Goal: Task Accomplishment & Management: Complete application form

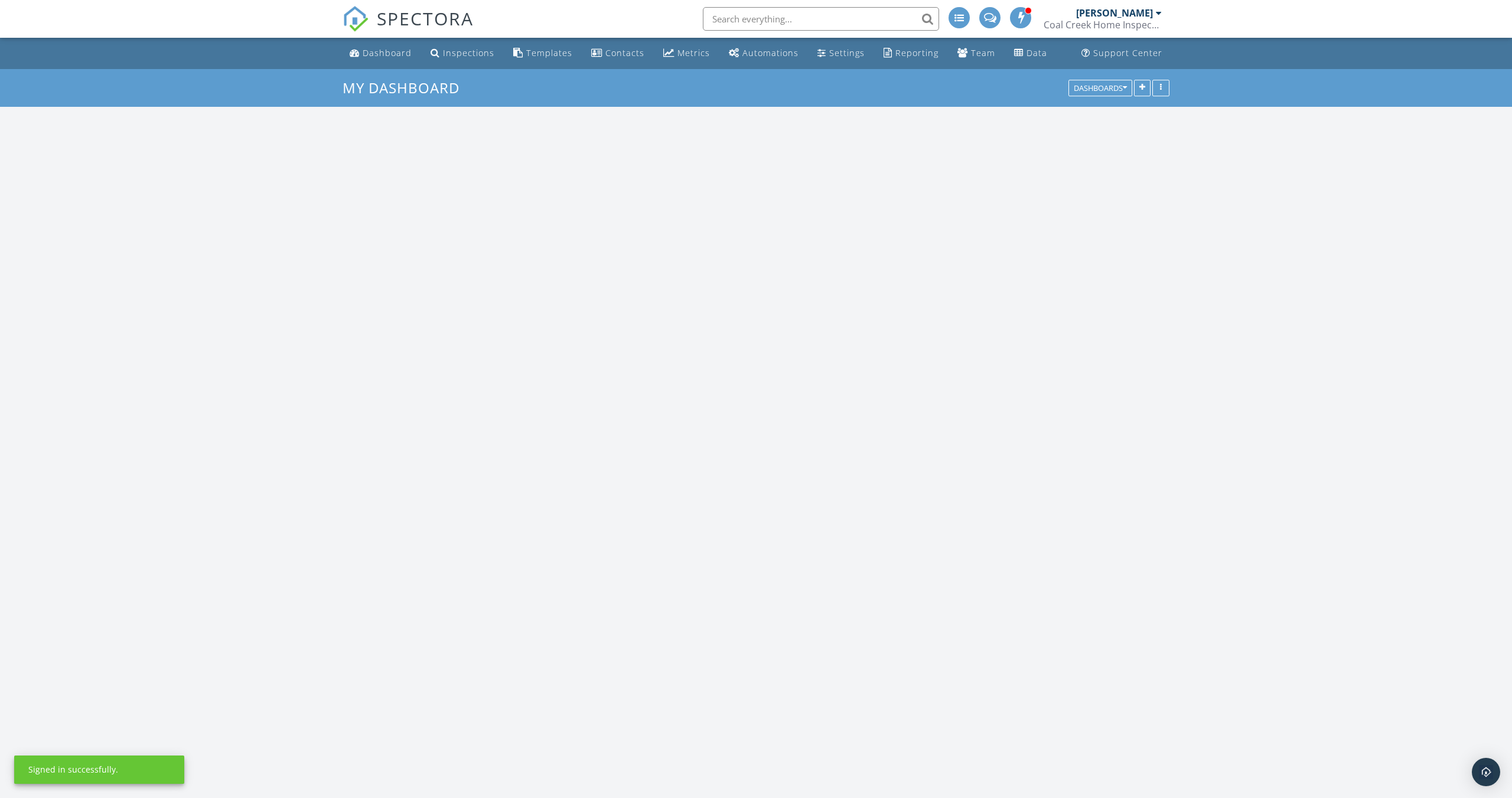
scroll to position [1252, 1513]
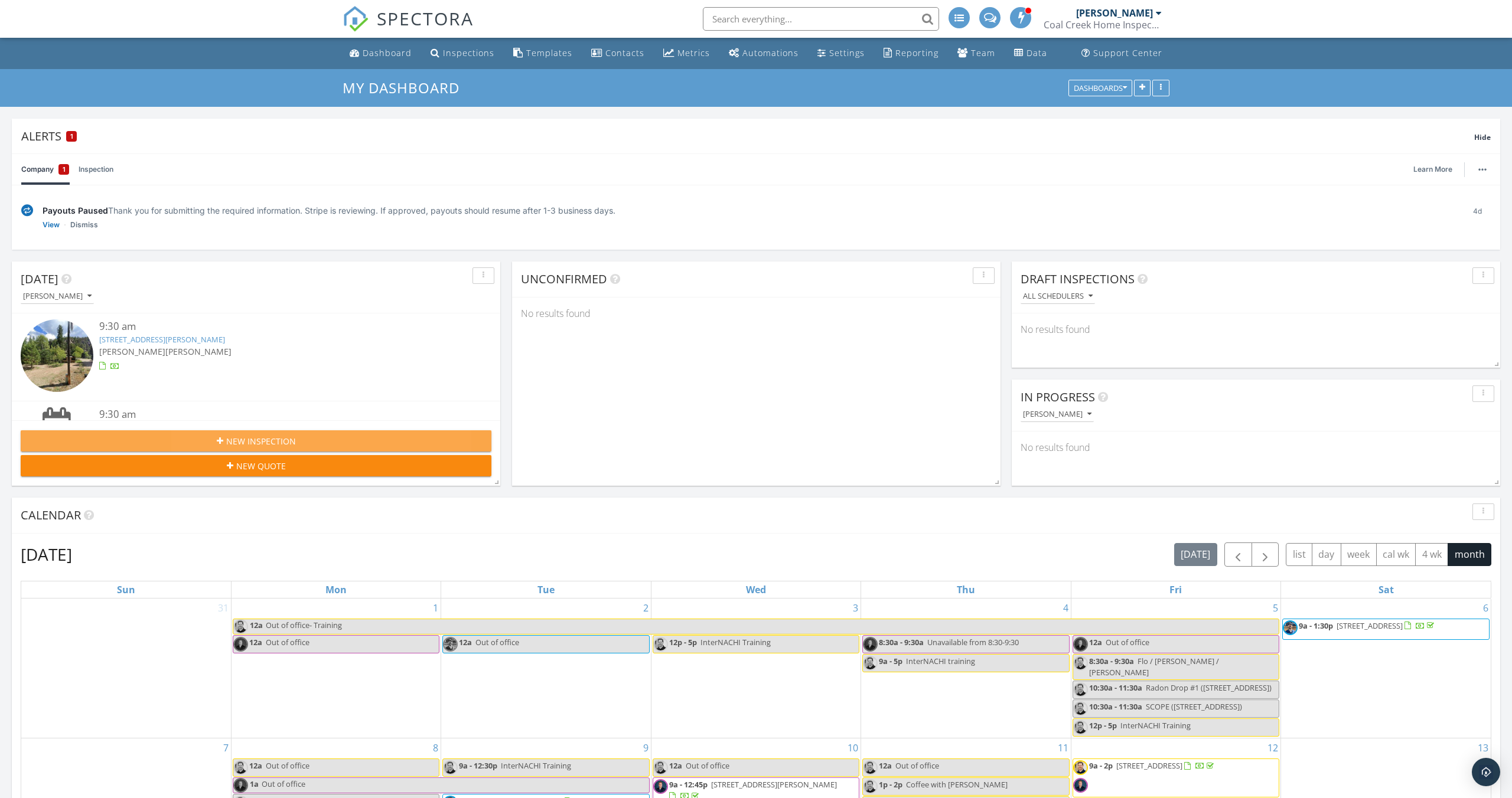
click at [283, 441] on span "New Inspection" at bounding box center [261, 441] width 70 height 12
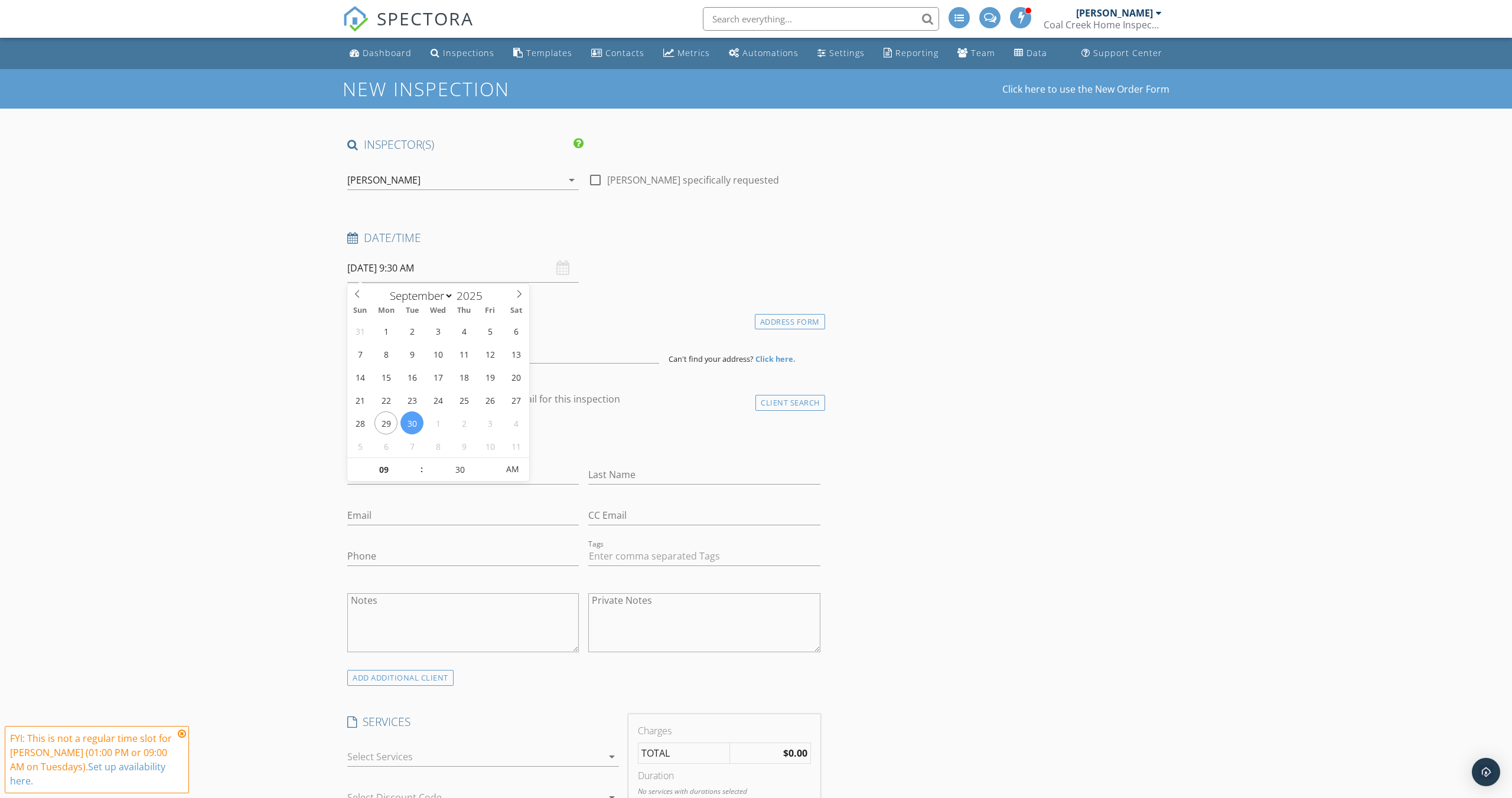
click at [390, 271] on input "09/30/2025 9:30 AM" at bounding box center [463, 268] width 231 height 29
select select "9"
type input "10/02/2025 9:30 AM"
click at [465, 469] on input "30" at bounding box center [459, 470] width 73 height 24
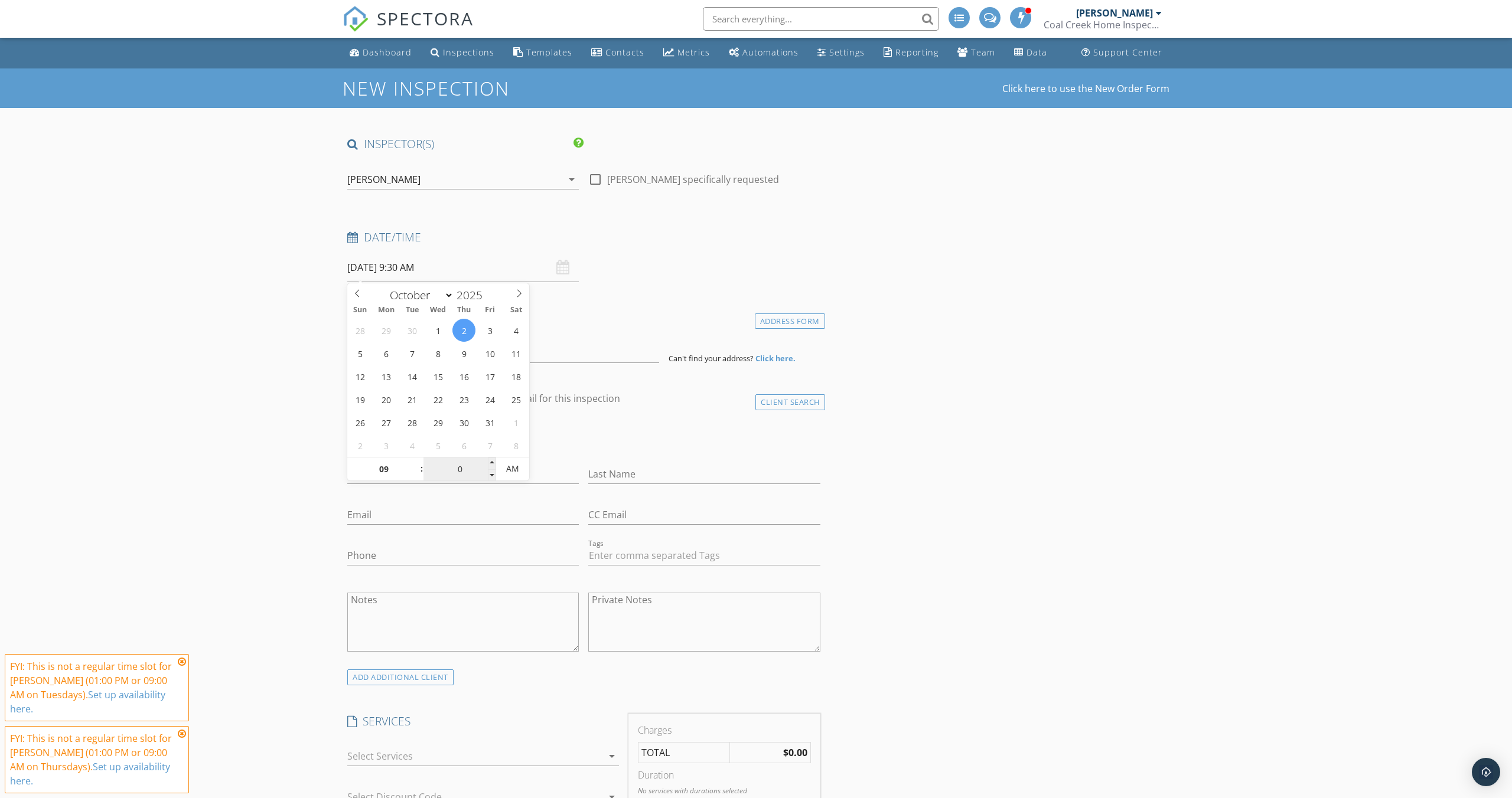
type input "00"
type input "[DATE] 9:00 AM"
click at [567, 437] on div "check_box_outline_blank Client is a Company/Organization" at bounding box center [584, 439] width 473 height 31
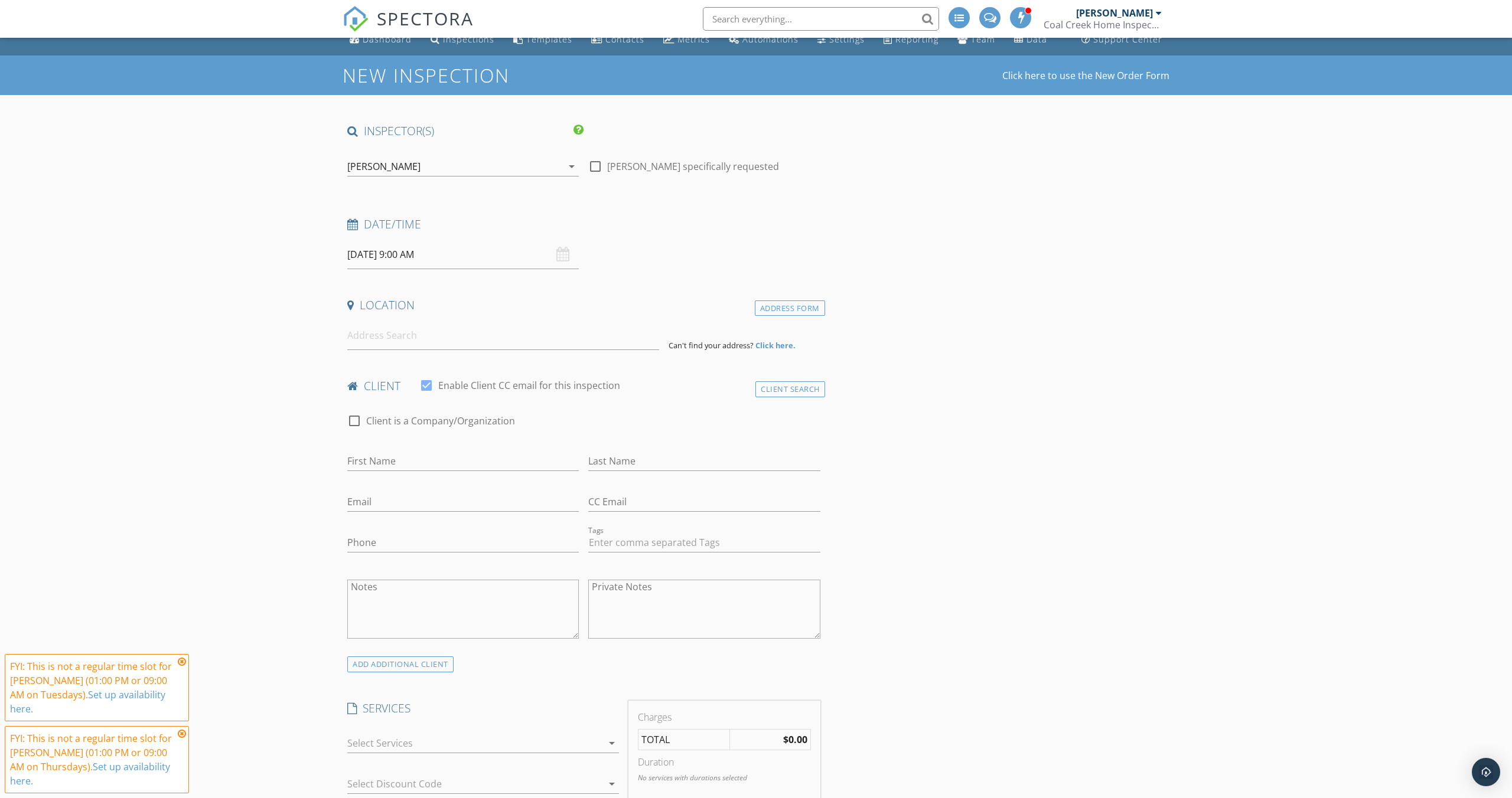
scroll to position [13, 0]
click at [412, 341] on input at bounding box center [503, 336] width 312 height 29
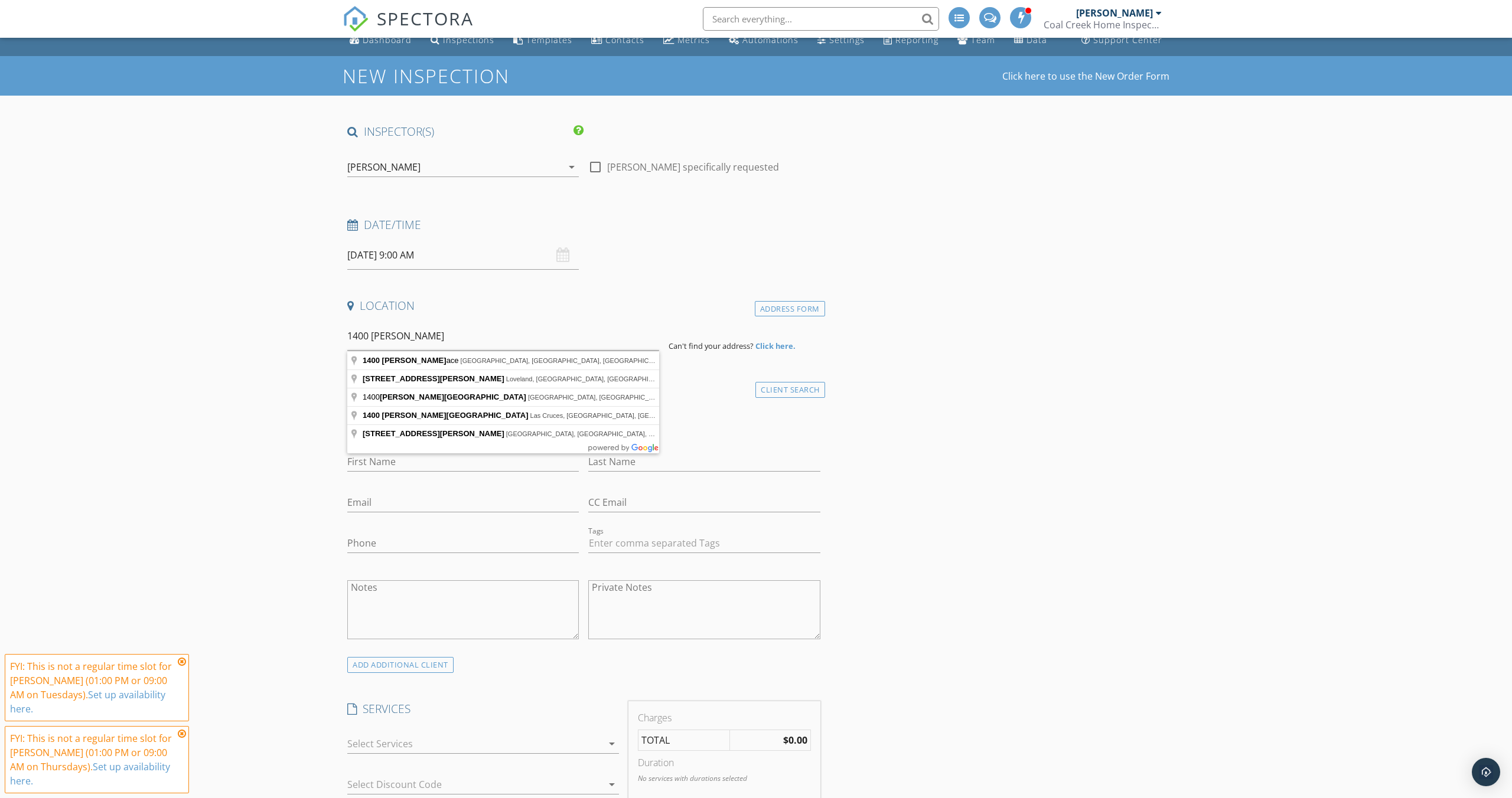
type input "1400 Wilson Place, Louisville, CO, USA"
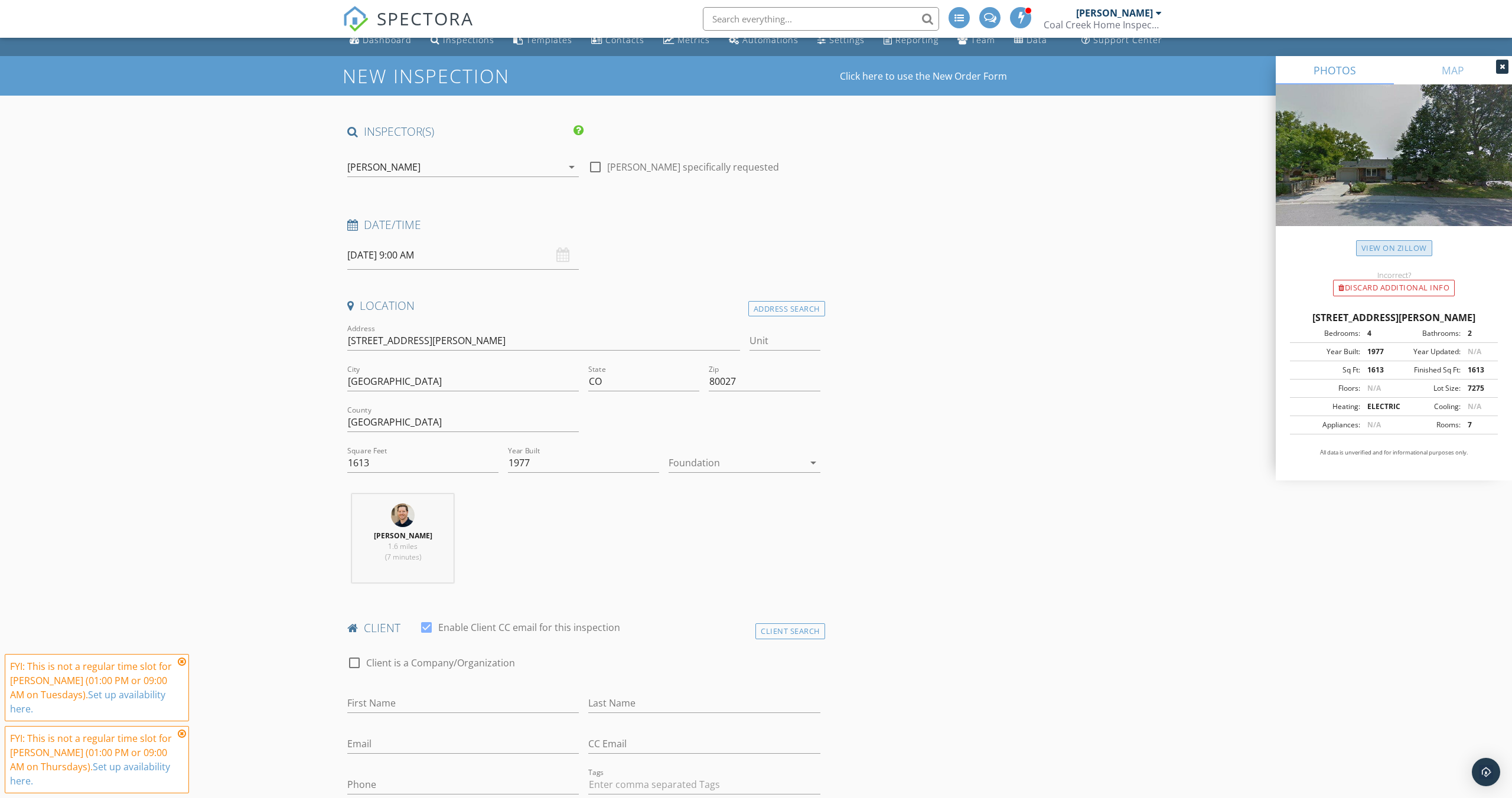
click at [1376, 247] on link "View on Zillow" at bounding box center [1394, 248] width 76 height 16
click at [387, 463] on input "1613" at bounding box center [423, 463] width 151 height 20
paste input "213"
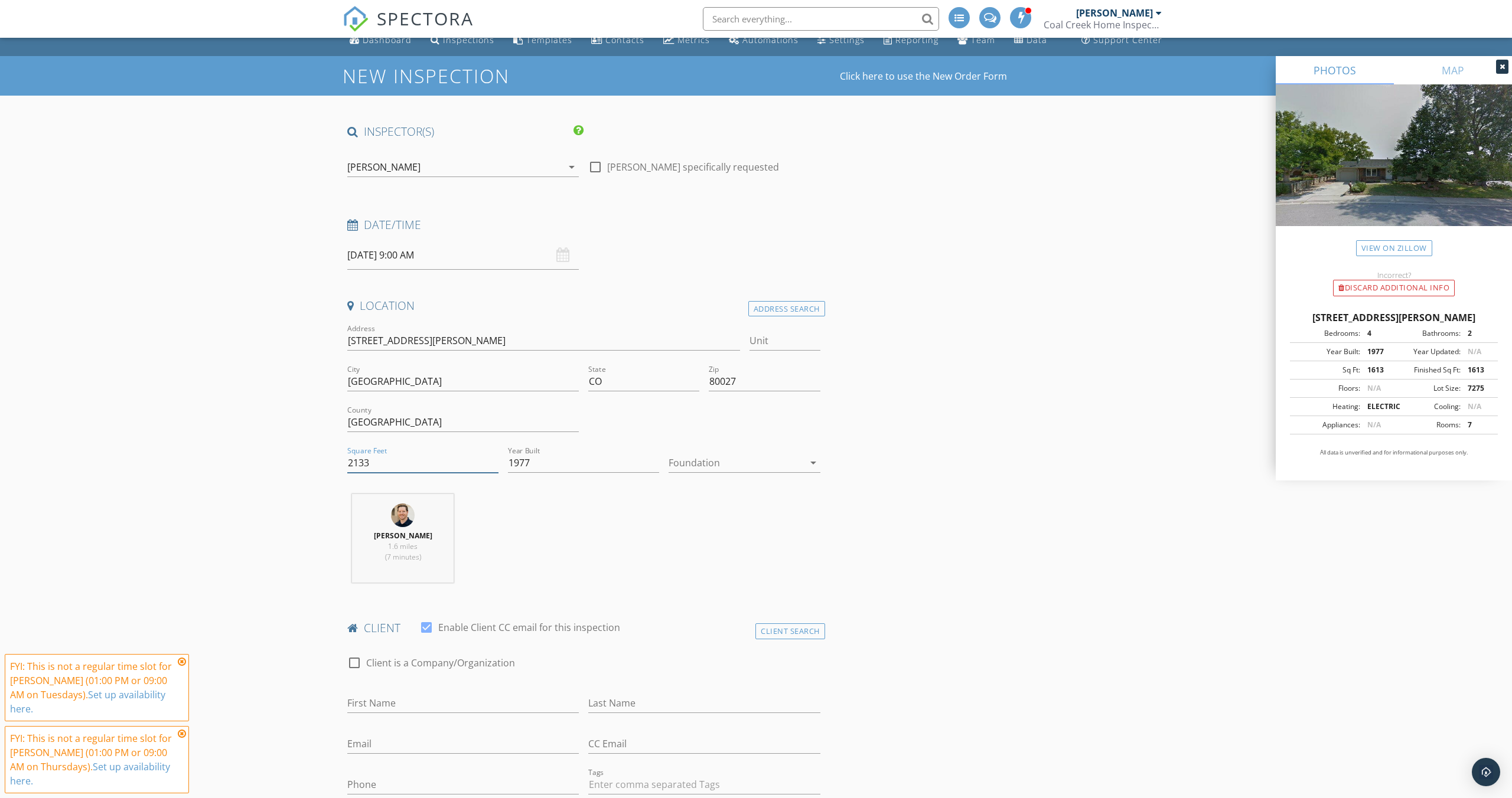
type input "2133"
click at [742, 464] on div at bounding box center [735, 462] width 135 height 19
click at [710, 494] on div "Basement" at bounding box center [744, 496] width 132 height 14
click at [605, 545] on div "Anthony Kuchem 1.6 miles (7 minutes)" at bounding box center [584, 543] width 482 height 98
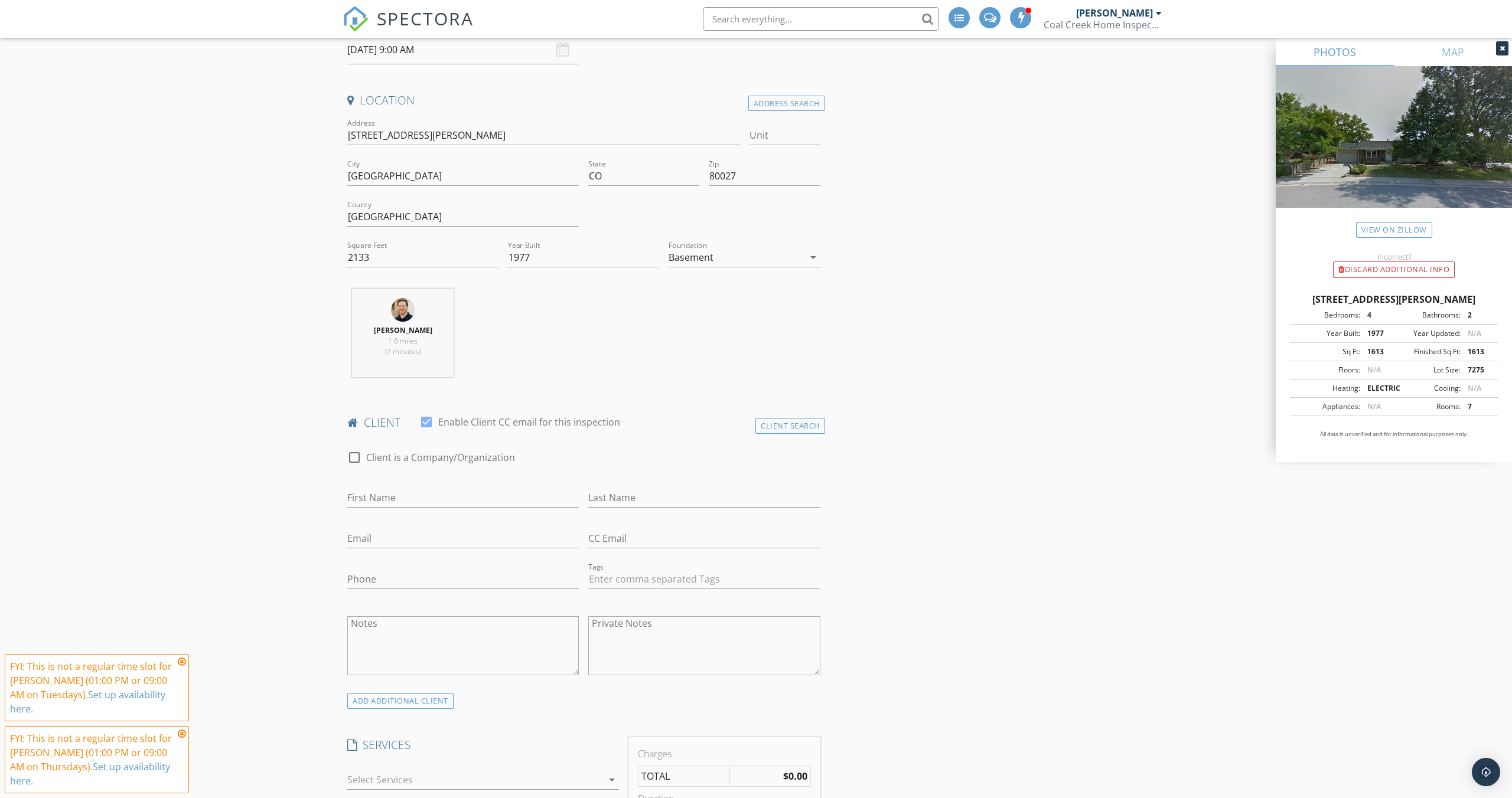
scroll to position [225, 0]
click at [455, 492] on input "First Name" at bounding box center [463, 491] width 231 height 20
type input "Kayla"
click at [378, 571] on input "Phone" at bounding box center [463, 572] width 231 height 20
type input "774-277-1252"
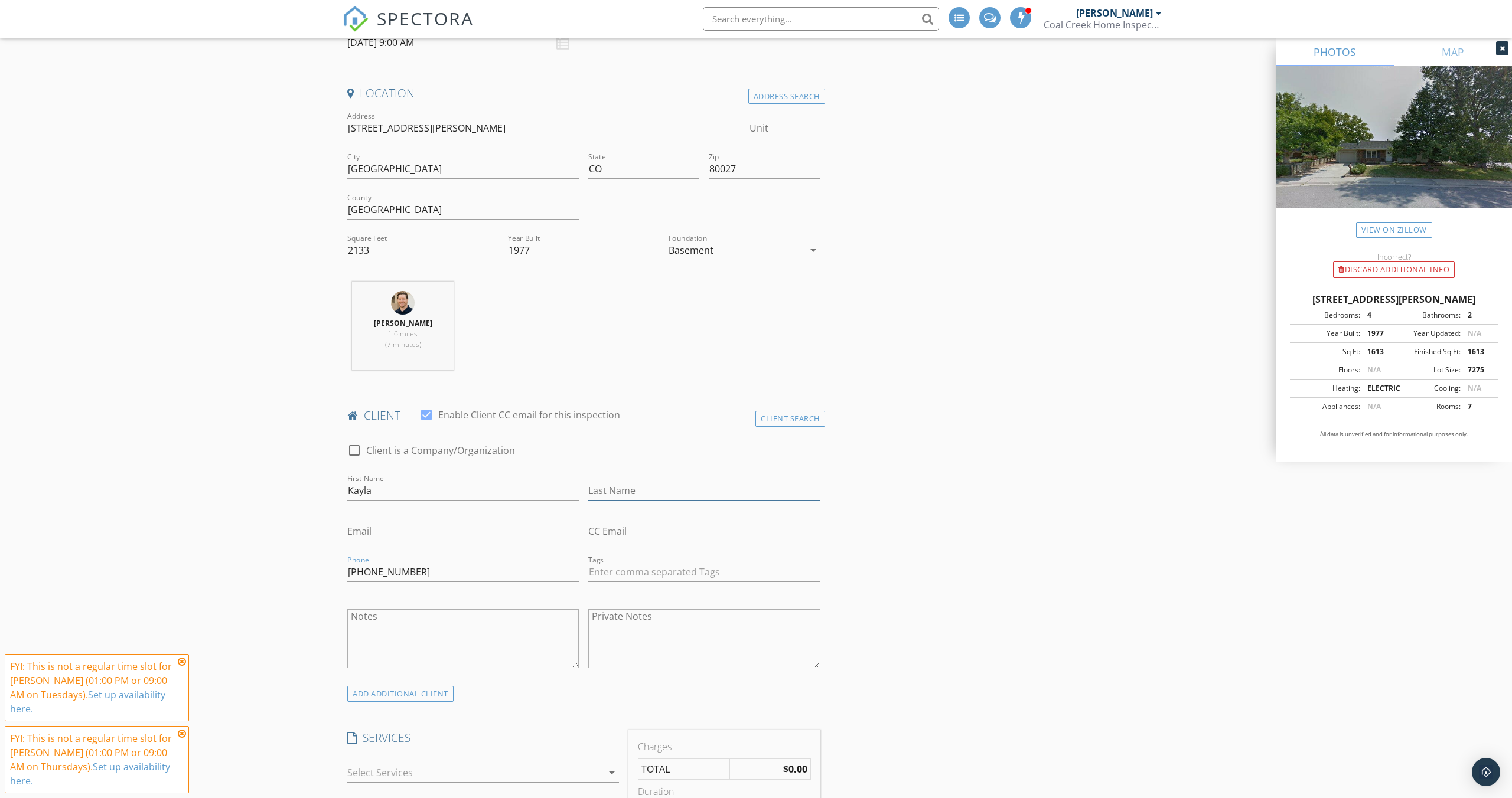
click at [656, 487] on input "Last Name" at bounding box center [704, 491] width 231 height 20
type input "A"
type input "Carey"
type input "careykayla@gmail.com"
click at [404, 692] on div "ADD ADDITIONAL client" at bounding box center [400, 694] width 106 height 16
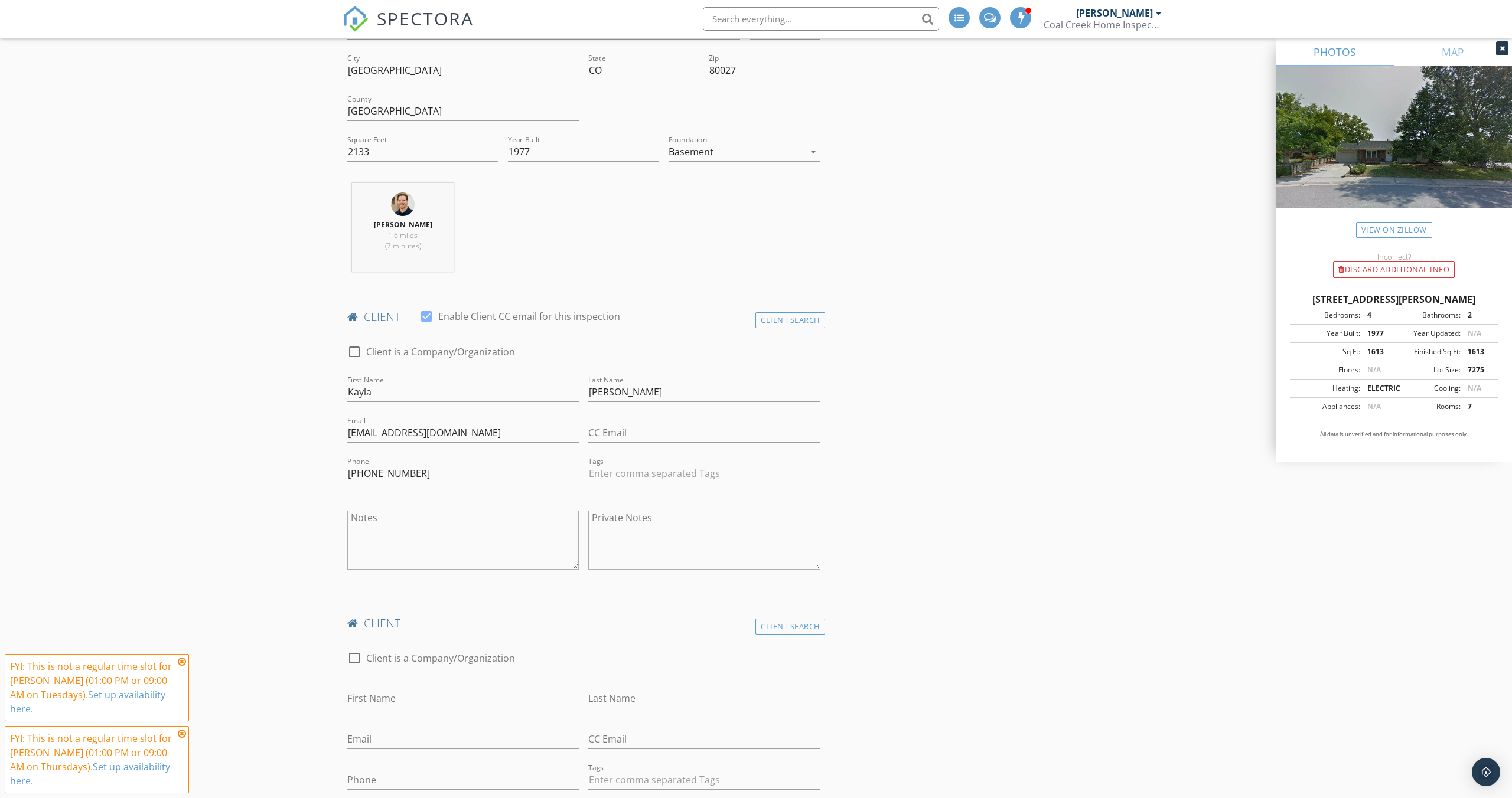
scroll to position [326, 0]
click at [390, 702] on input "First Name" at bounding box center [463, 697] width 231 height 20
type input "Collin"
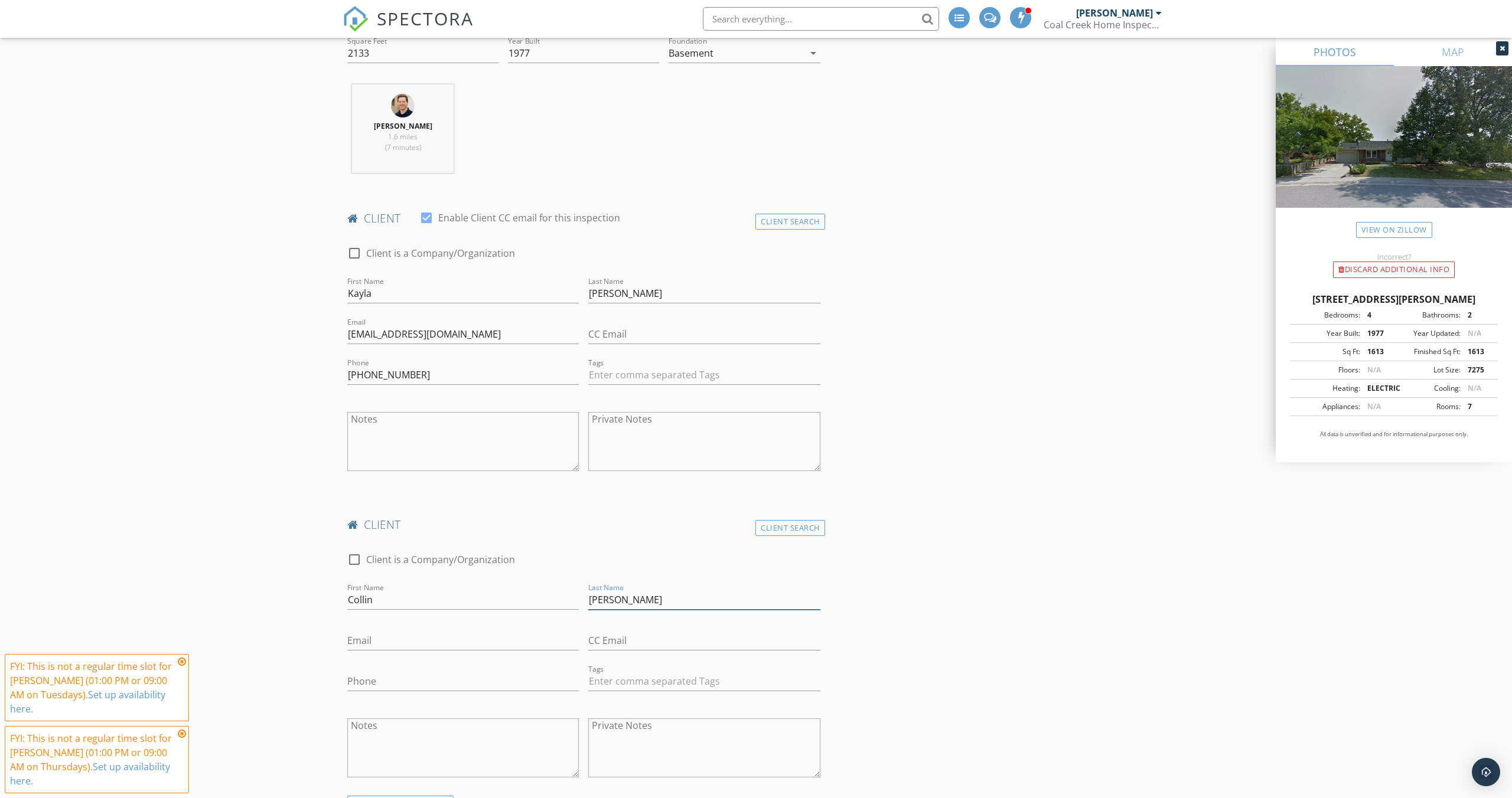
scroll to position [426, 0]
type input "Jarrell"
click at [405, 636] on input "Email" at bounding box center [463, 637] width 231 height 20
paste input "cpjarrell92@gmail.com"
type input "cpjarrell92@gmail.com"
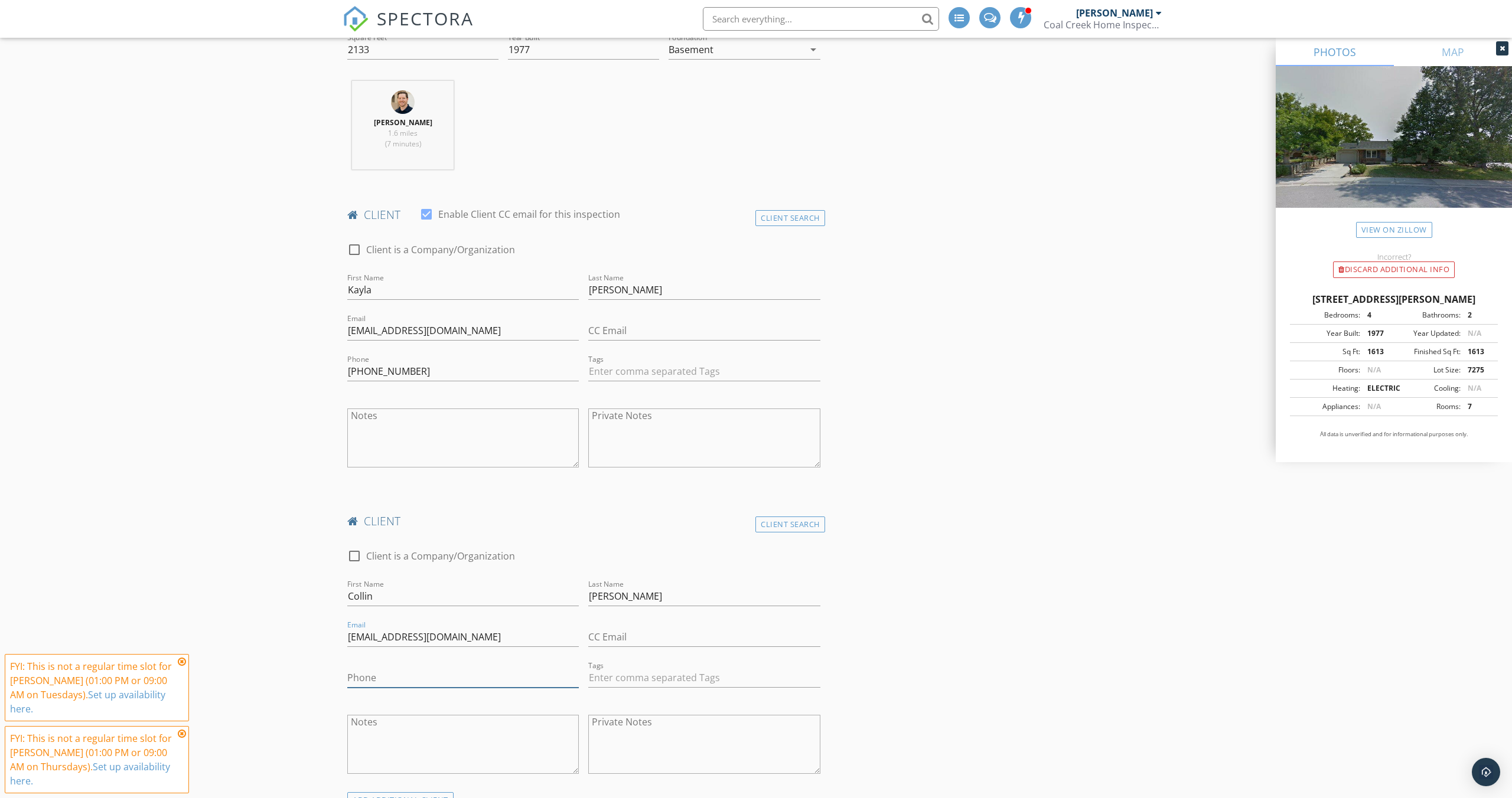
click at [382, 677] on input "Phone" at bounding box center [463, 678] width 231 height 20
type input "304-890-1418"
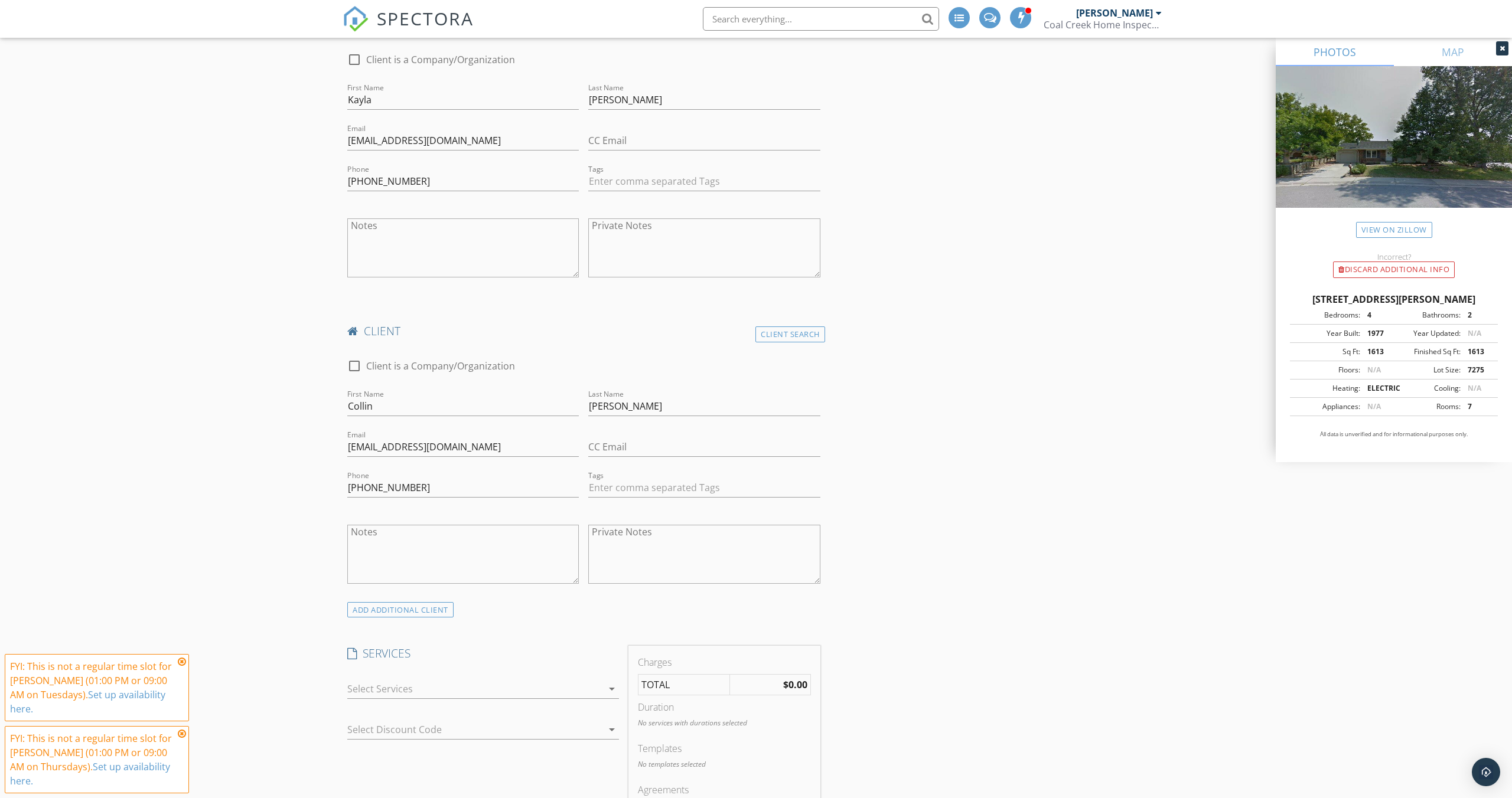
scroll to position [631, 0]
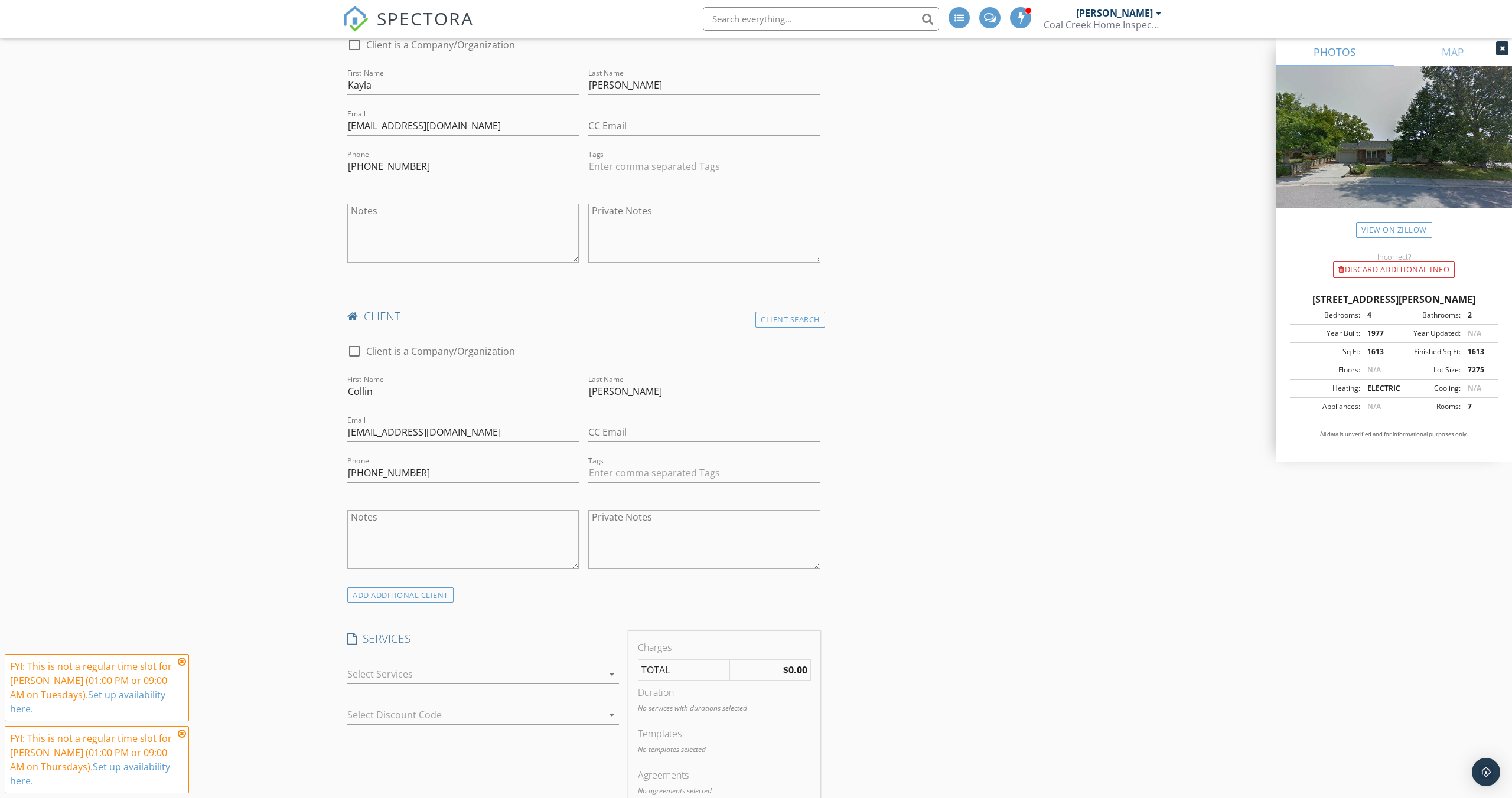
click at [554, 671] on div at bounding box center [474, 674] width 255 height 19
click at [369, 675] on div at bounding box center [363, 682] width 20 height 20
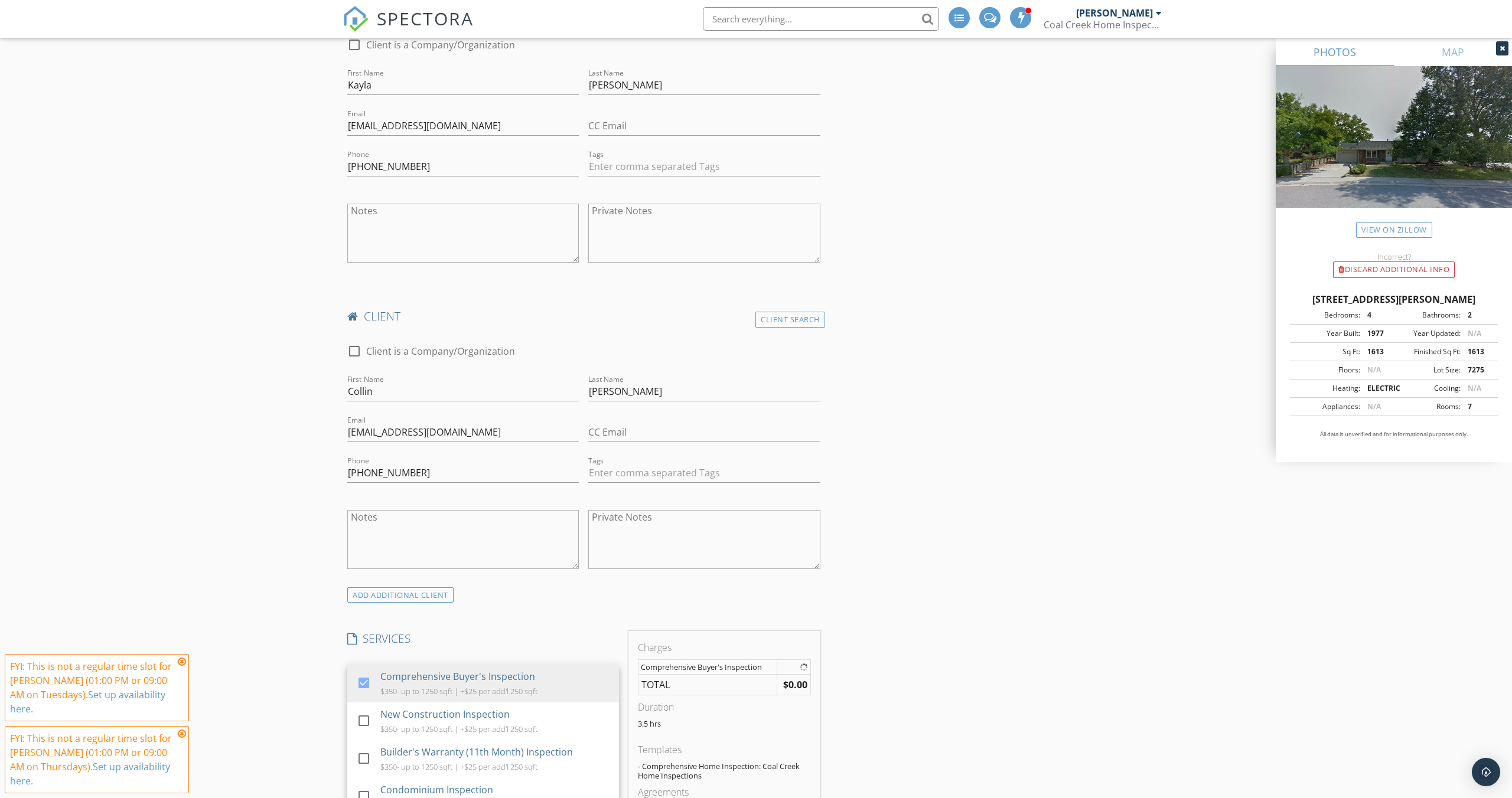
click at [303, 682] on div "New Inspection Click here to use the New Order Form INSPECTOR(S) check_box Anth…" at bounding box center [756, 809] width 1512 height 2741
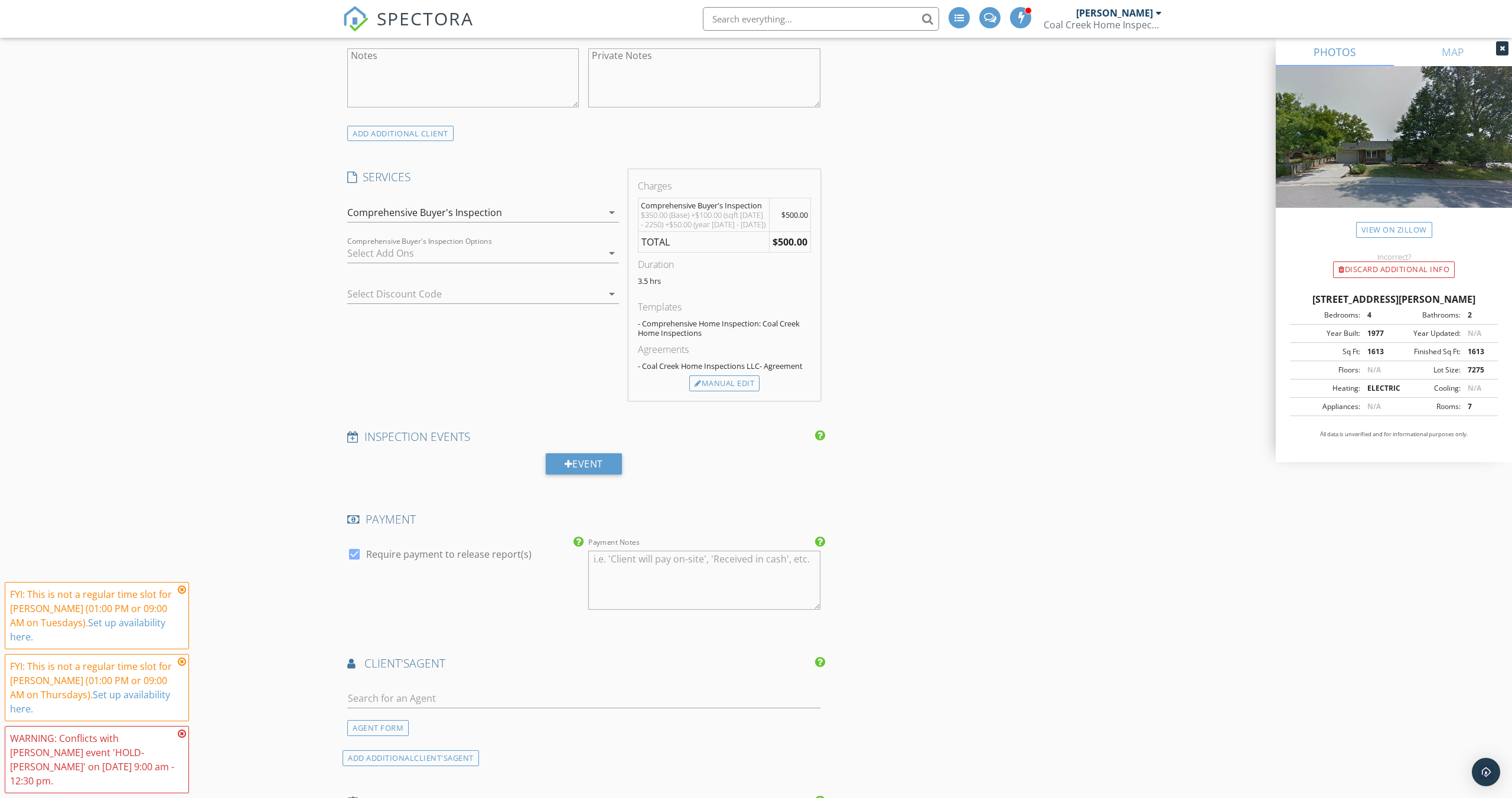
scroll to position [1093, 0]
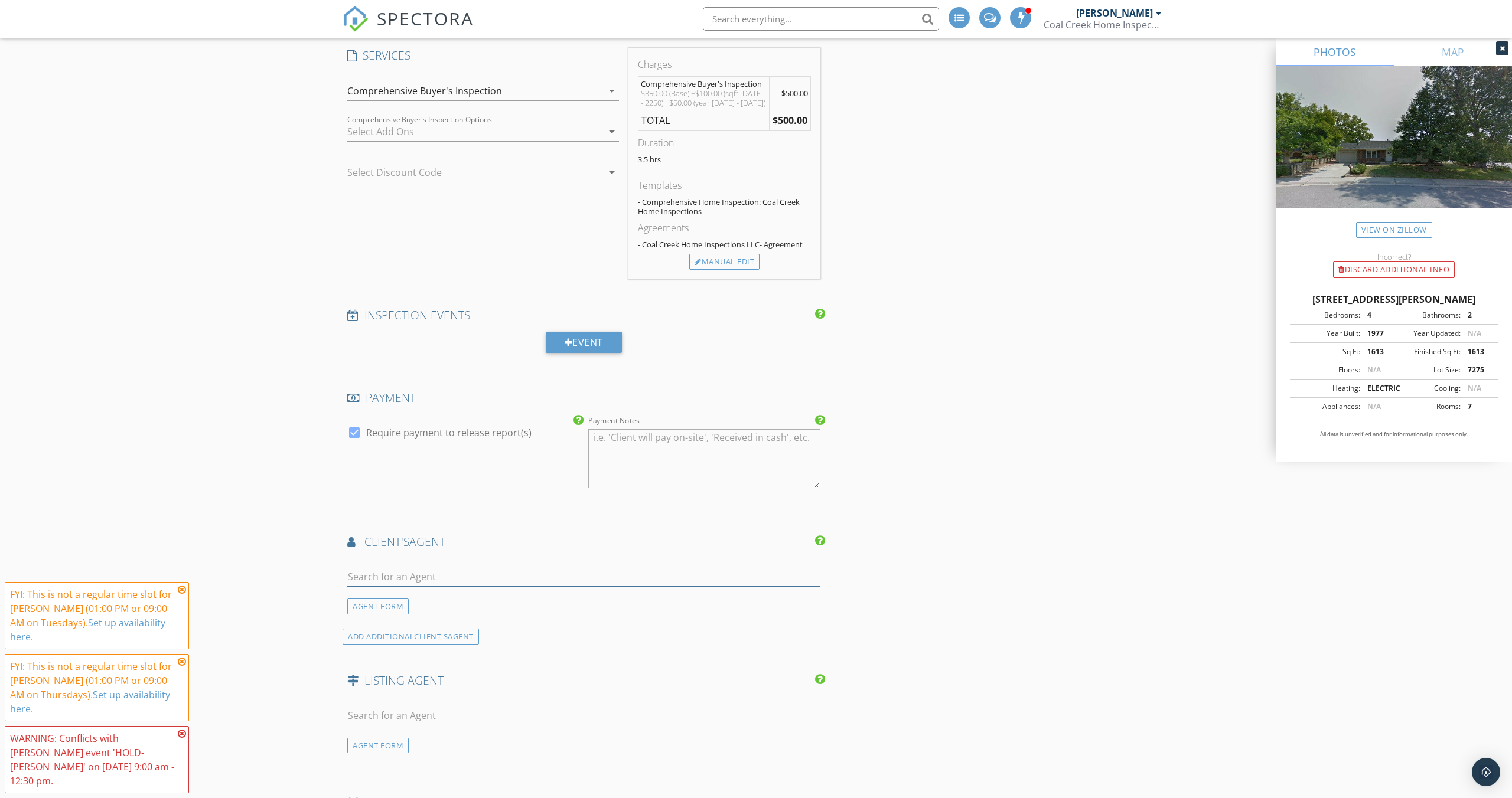
click at [417, 568] on input "text" at bounding box center [584, 577] width 473 height 20
type input "matt"
click at [405, 673] on div "Coldwell Banker Realty- Boulder" at bounding box center [458, 675] width 154 height 9
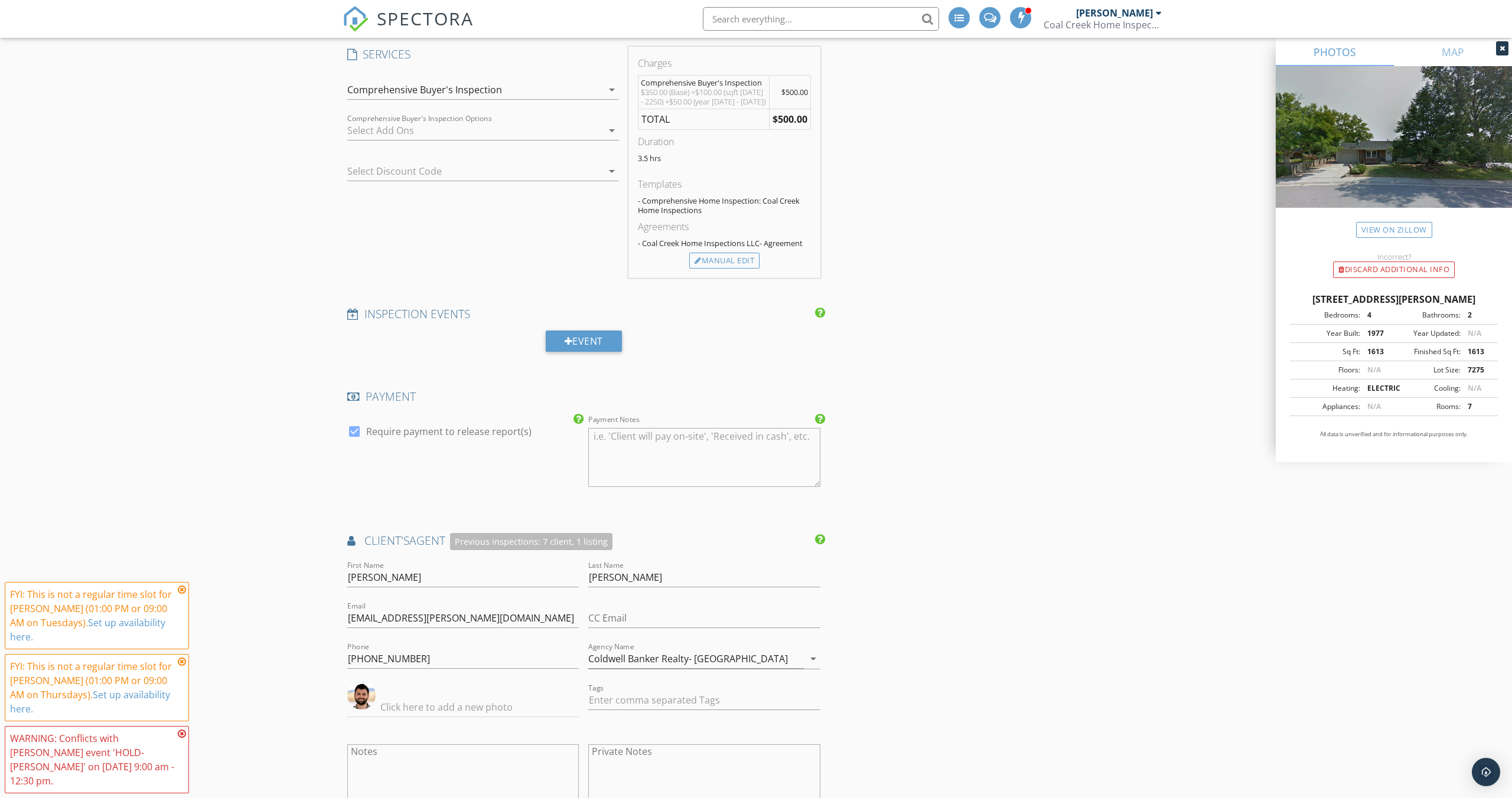
click at [288, 619] on div "New Inspection Click here to use the New Order Form INSPECTOR(S) check_box Anth…" at bounding box center [756, 346] width 1512 height 2984
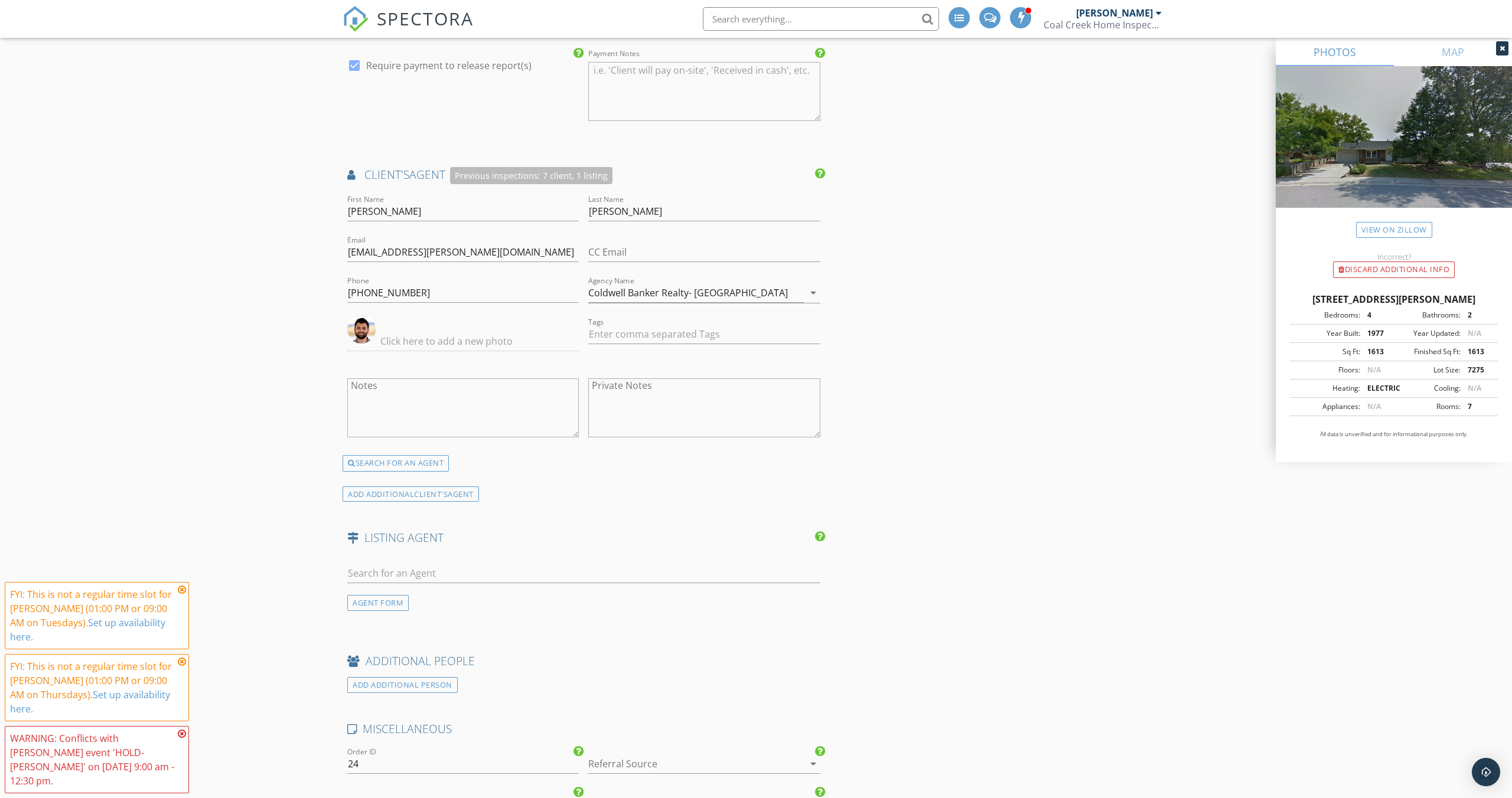
scroll to position [1708, 0]
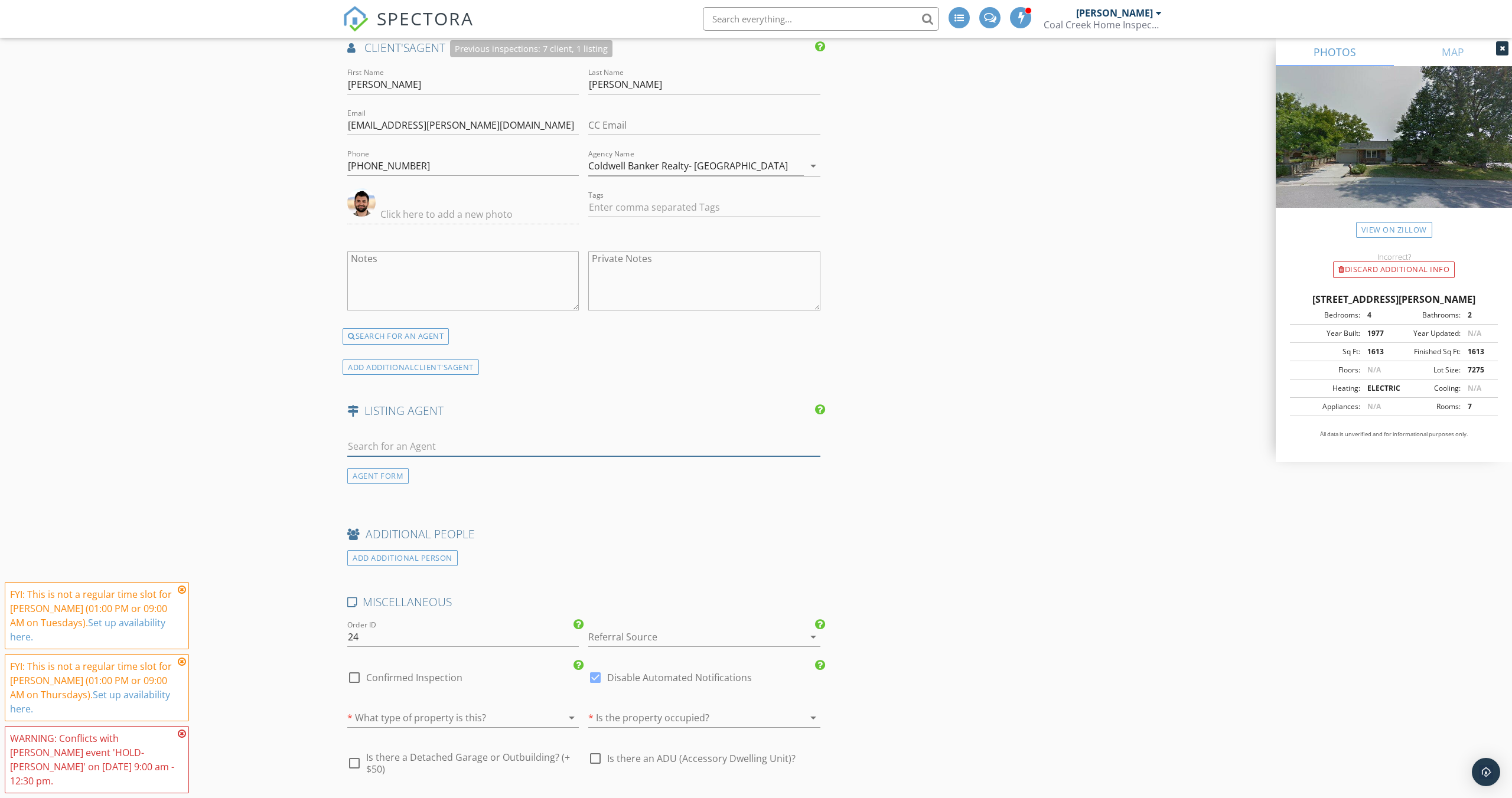
click at [373, 452] on input "text" at bounding box center [584, 447] width 473 height 20
click at [378, 445] on input "text" at bounding box center [584, 447] width 473 height 20
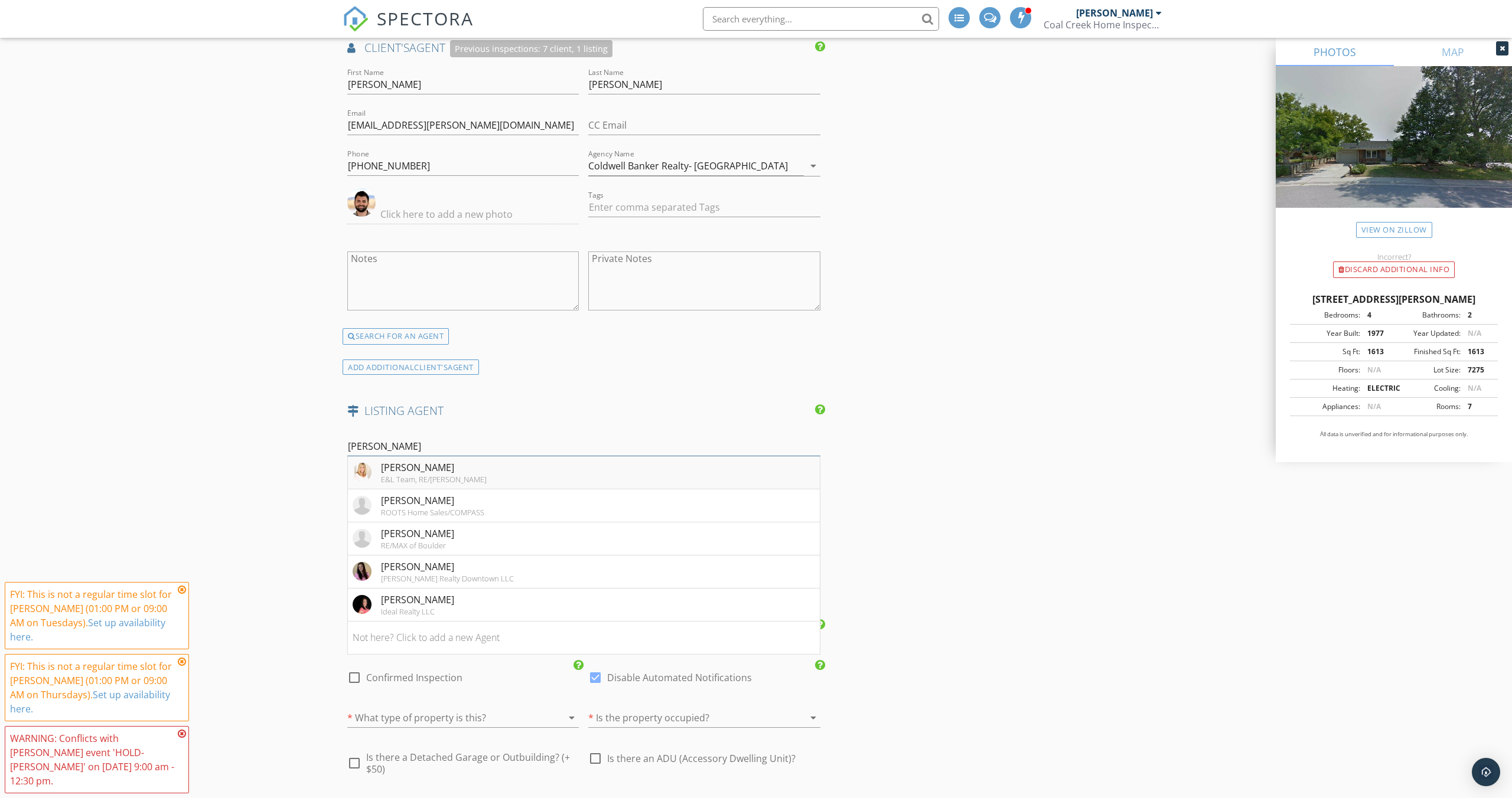
type input "elizabeth"
click at [458, 476] on div "E&L Team, RE/Max Elevate" at bounding box center [434, 479] width 106 height 9
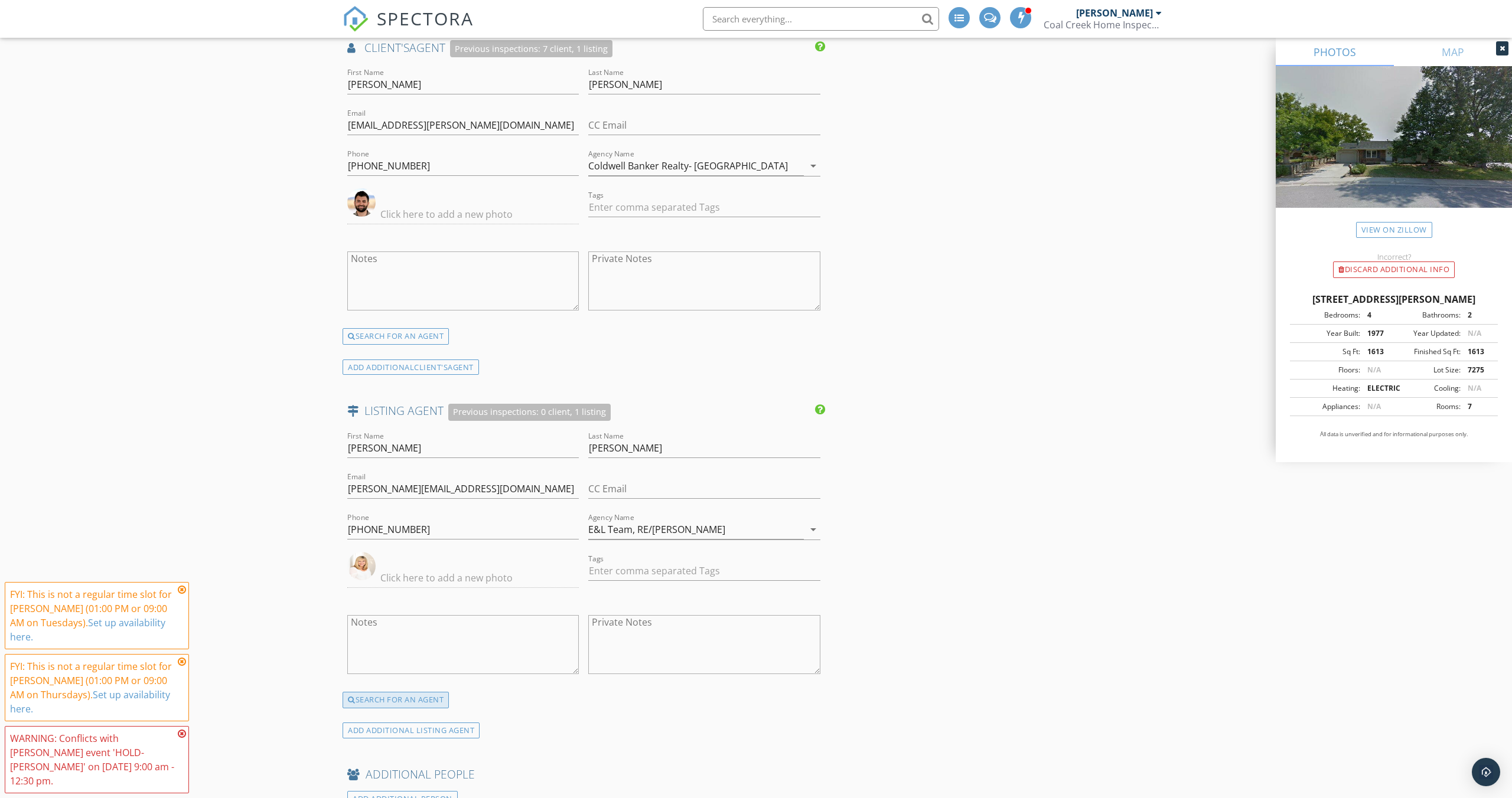
click at [419, 694] on div "SEARCH FOR AN AGENT" at bounding box center [396, 699] width 106 height 16
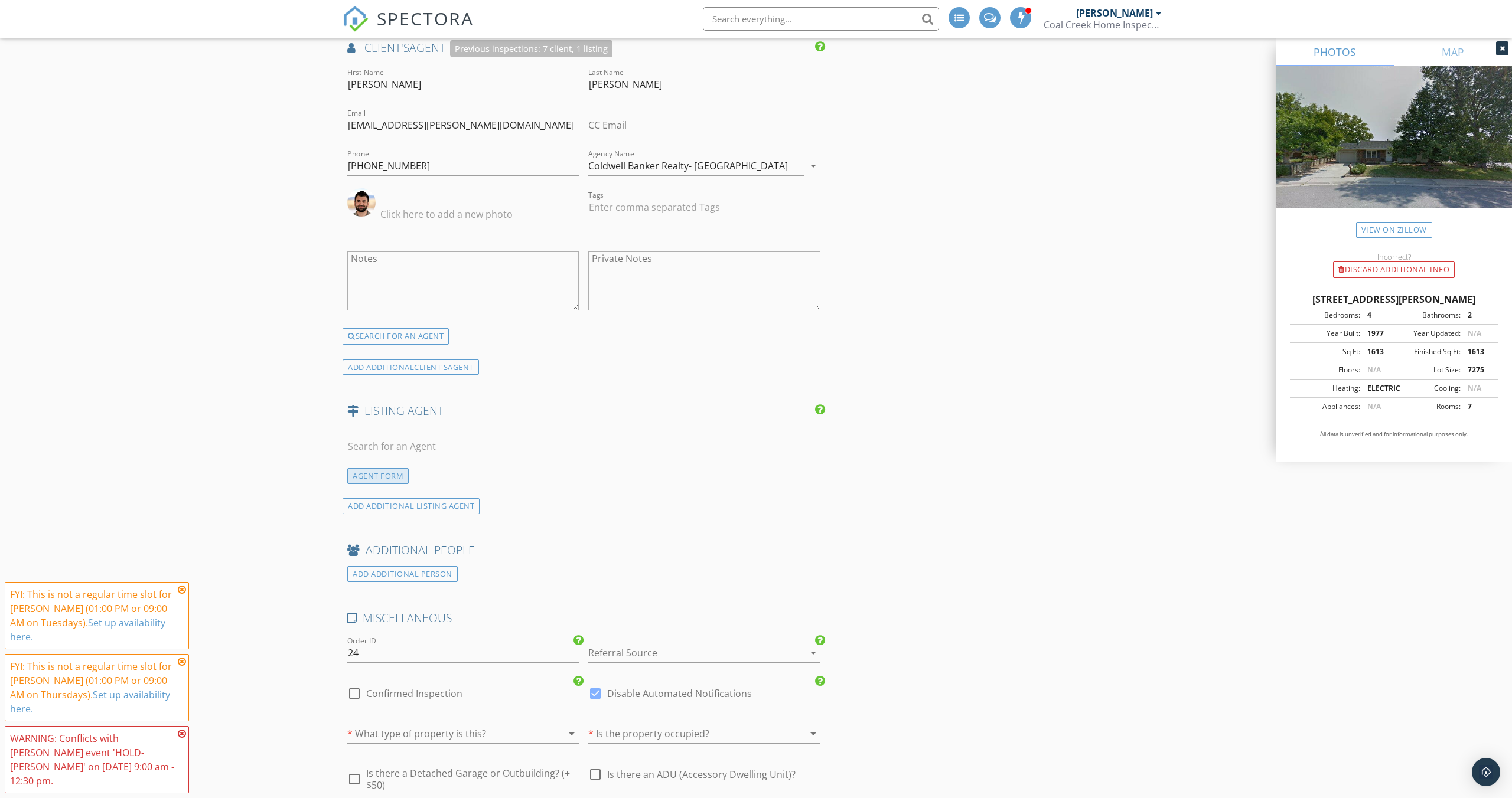
click at [386, 471] on div "AGENT FORM" at bounding box center [377, 476] width 61 height 16
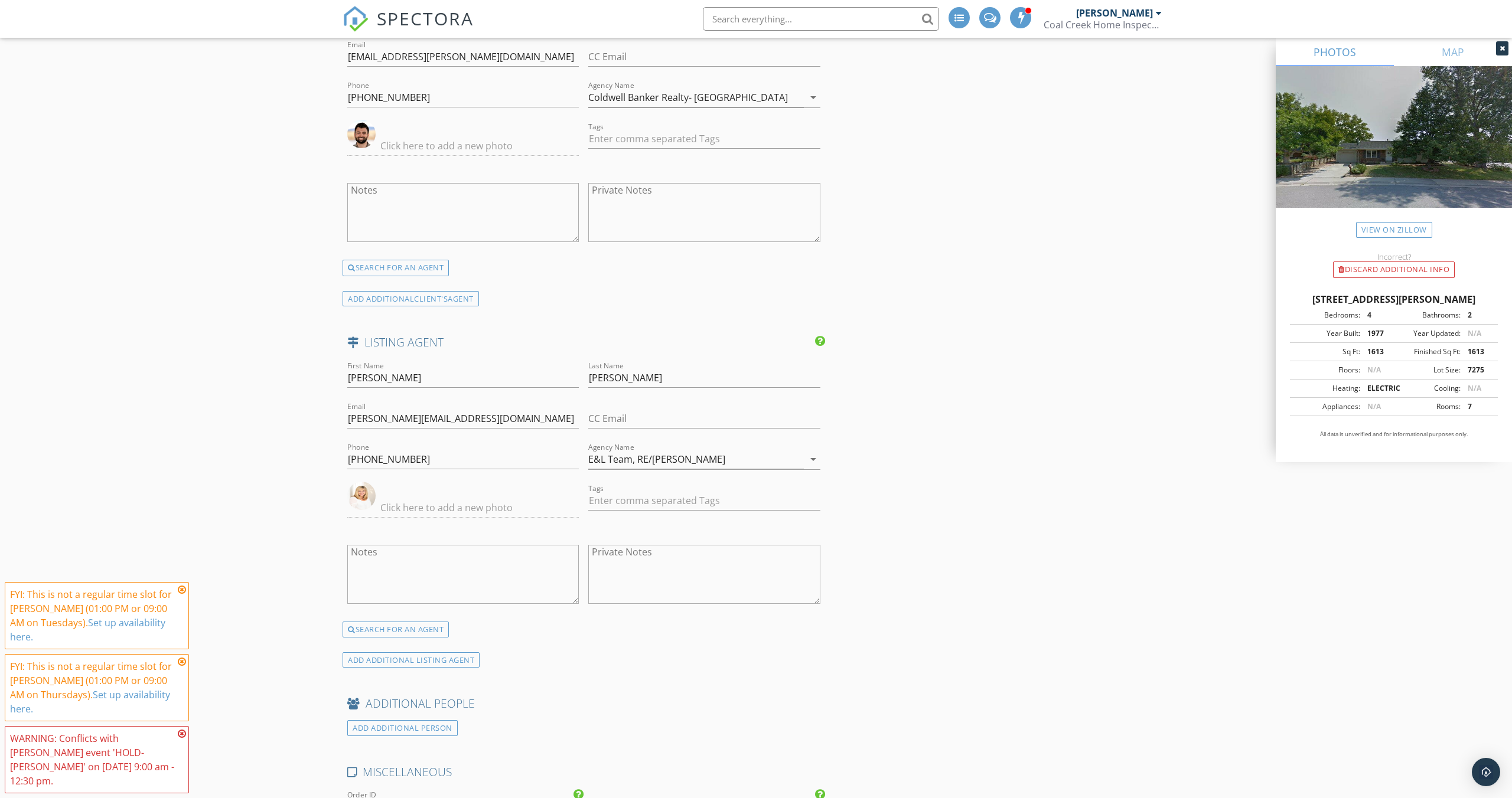
scroll to position [1783, 0]
click at [405, 652] on div "ADD ADDITIONAL LISTING AGENT" at bounding box center [411, 654] width 137 height 16
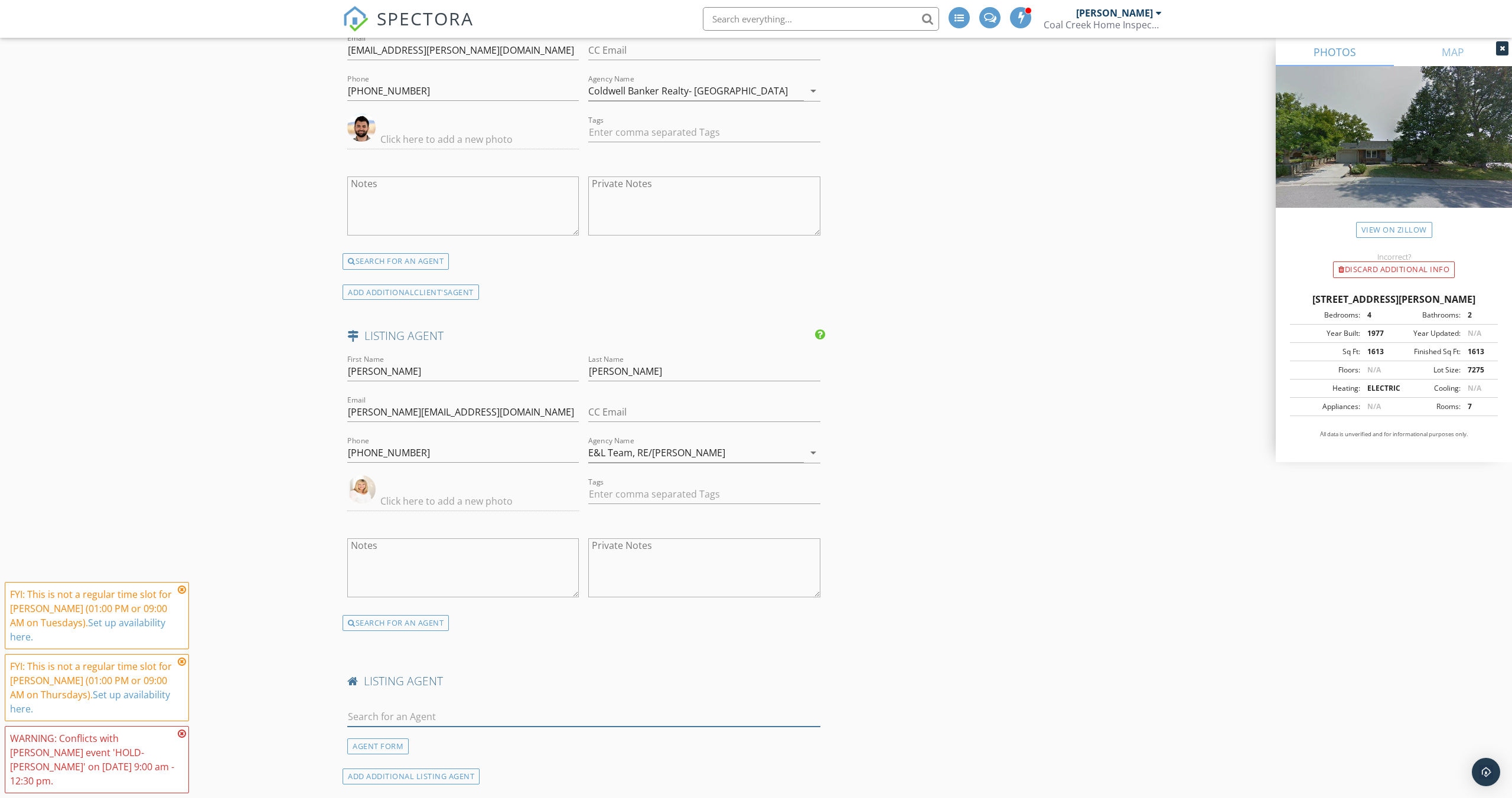
click at [371, 716] on input "text" at bounding box center [584, 717] width 473 height 20
type input "laura s"
click at [394, 741] on div "Laura Shaffer" at bounding box center [434, 738] width 106 height 14
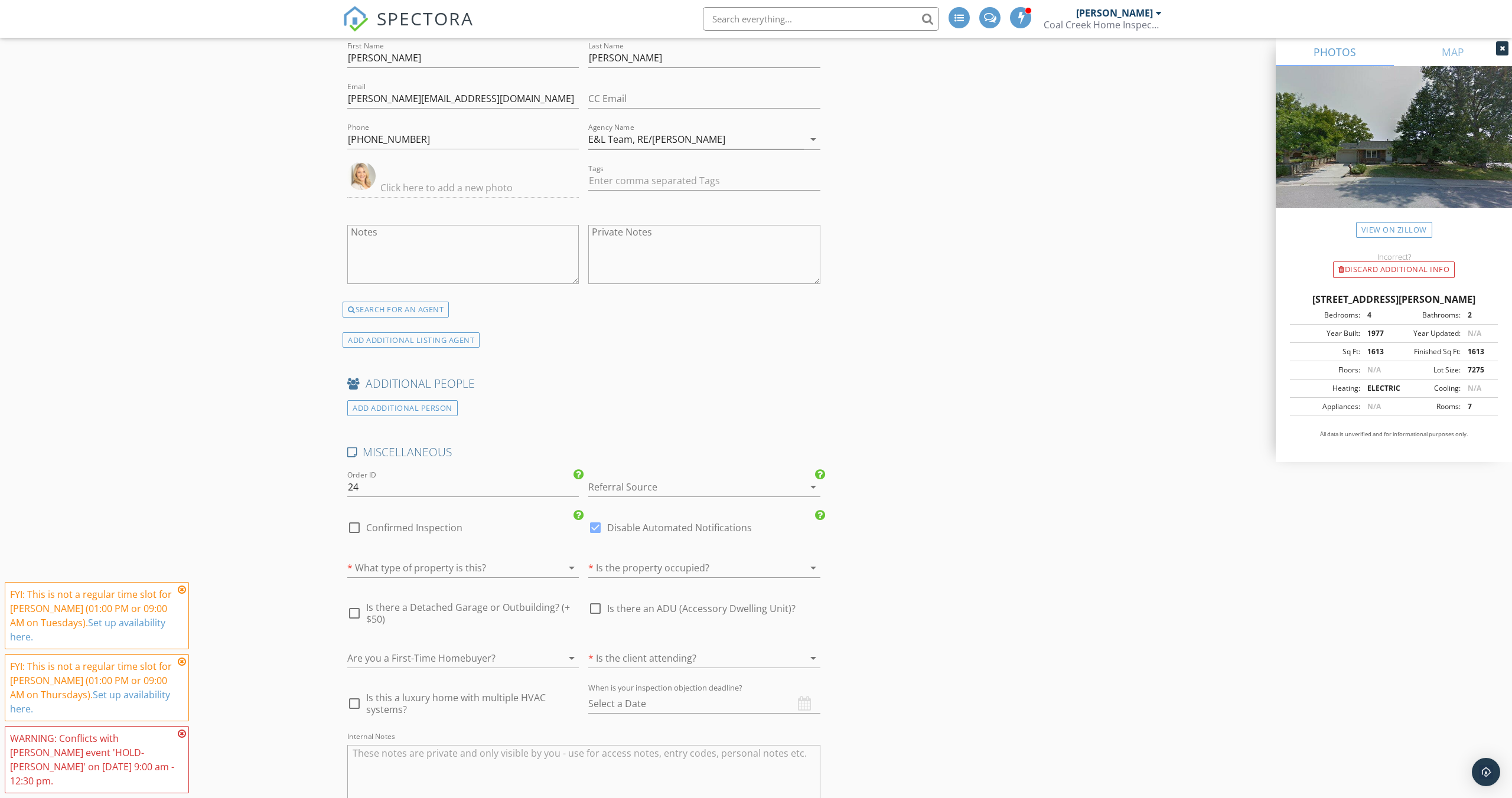
scroll to position [2443, 0]
click at [669, 487] on div at bounding box center [687, 486] width 198 height 19
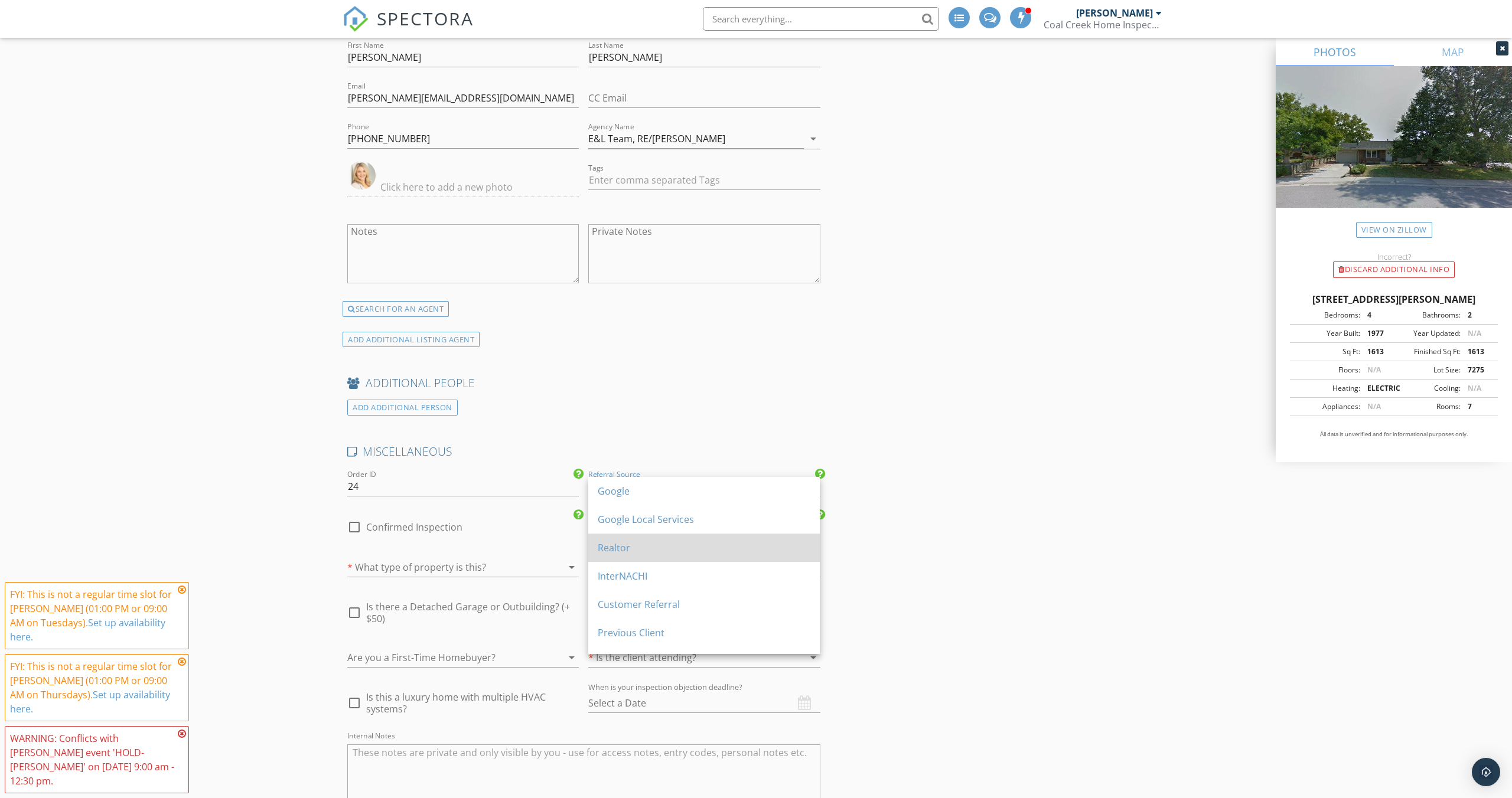
click at [615, 545] on div "Realtor" at bounding box center [704, 548] width 213 height 14
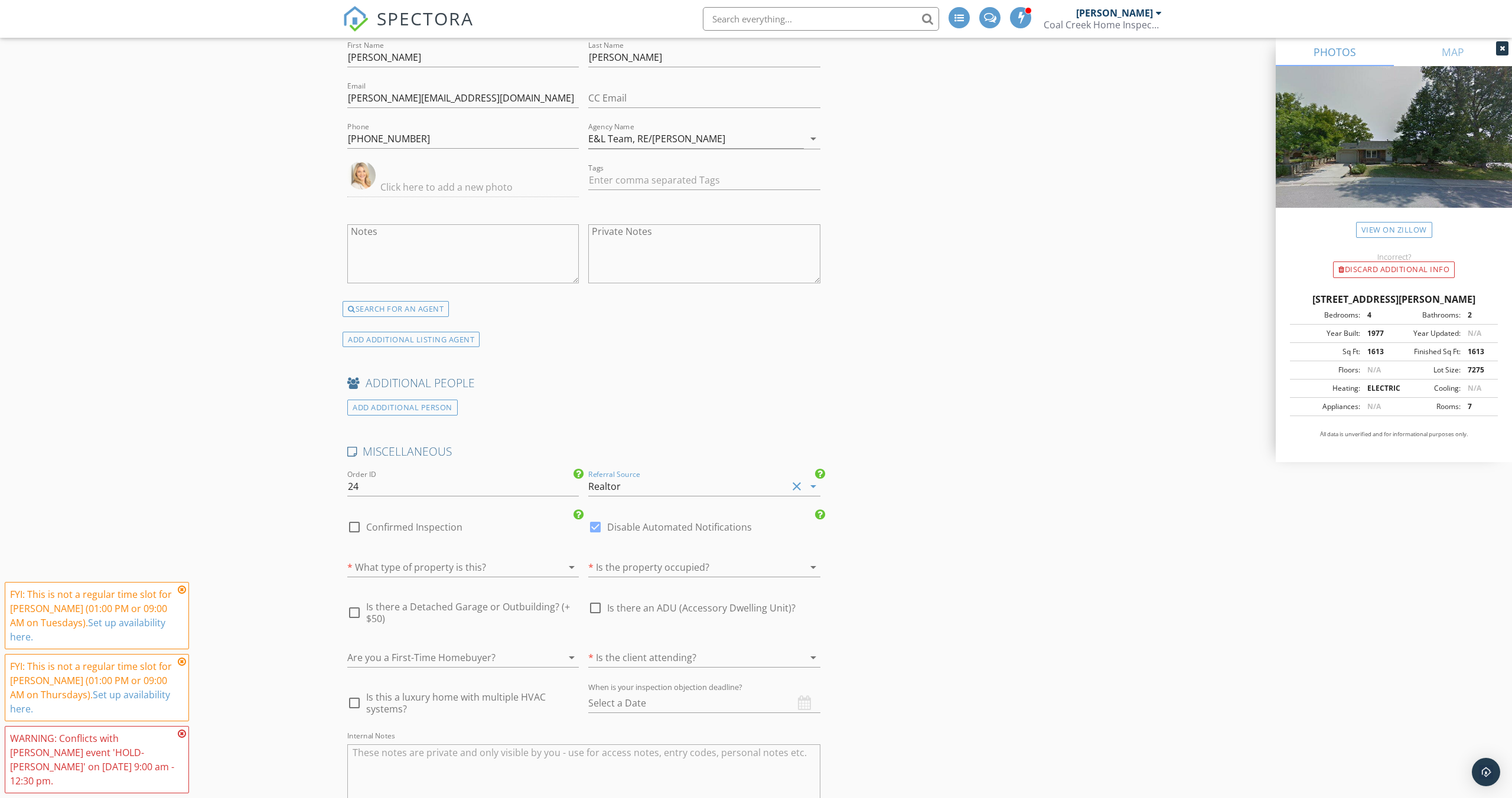
click at [511, 569] on div at bounding box center [446, 567] width 198 height 19
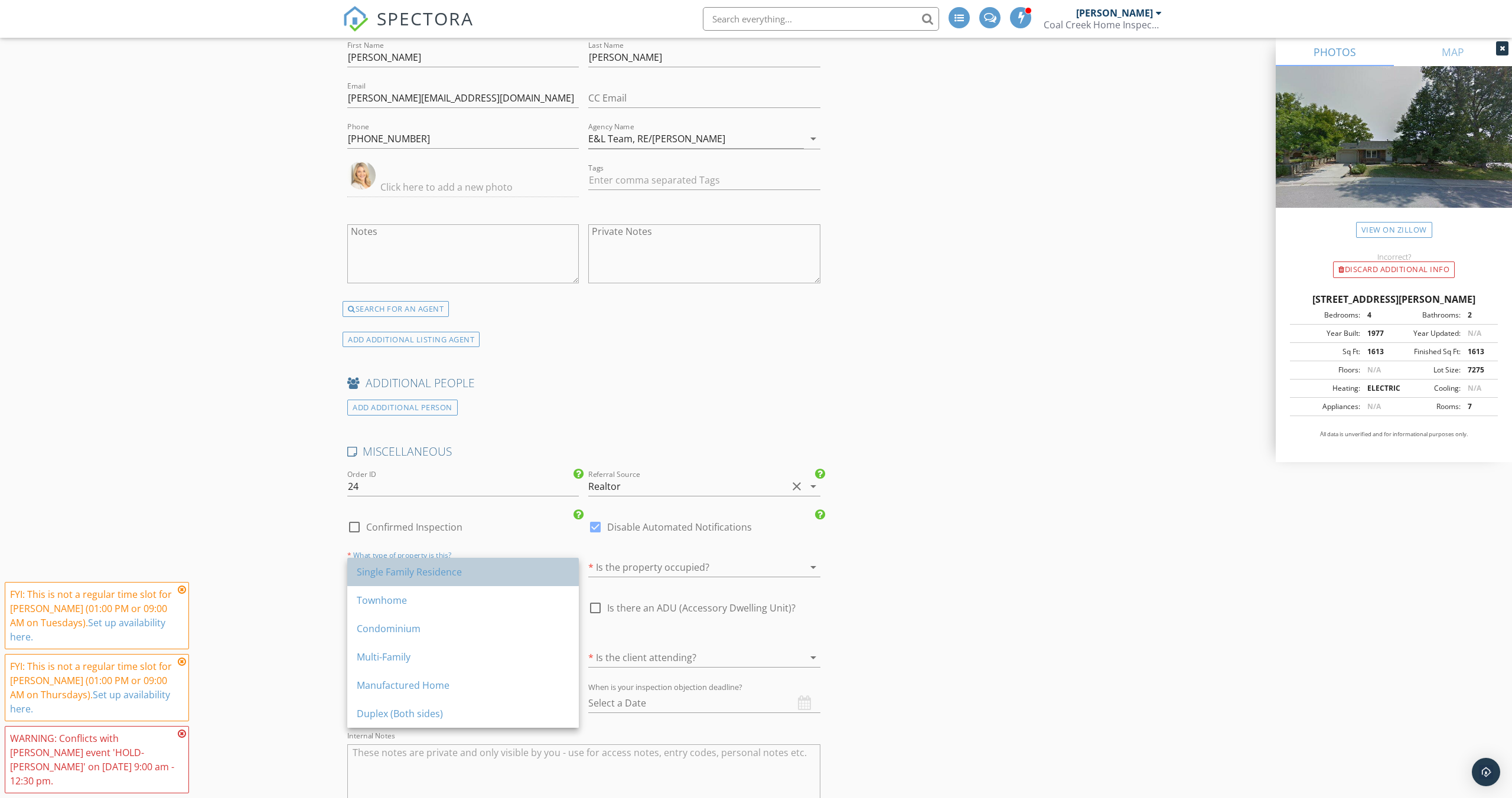
click at [478, 574] on div "Single Family Residence" at bounding box center [463, 572] width 213 height 14
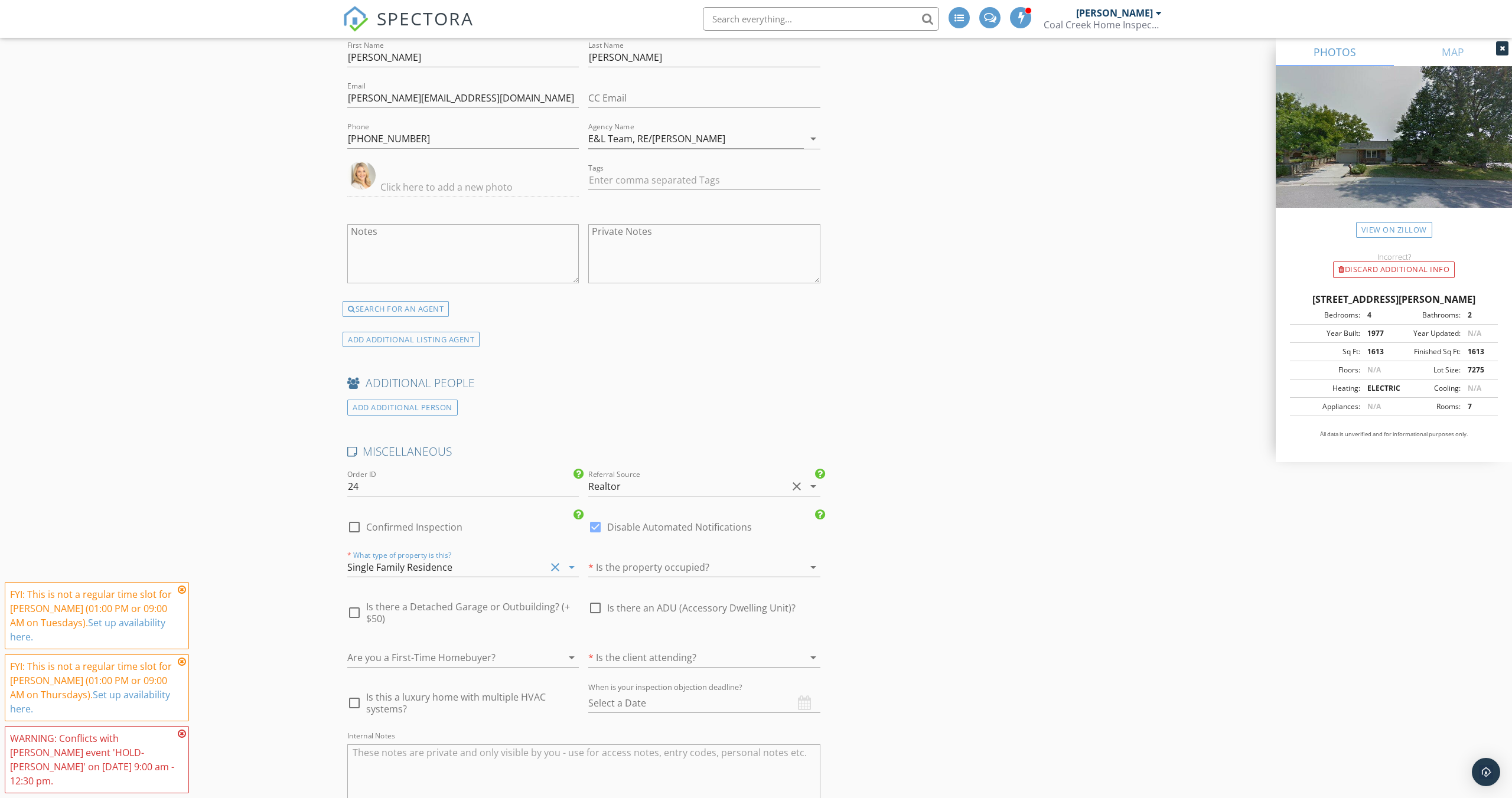
click at [655, 583] on div at bounding box center [704, 585] width 231 height 7
click at [631, 568] on div at bounding box center [687, 567] width 198 height 19
click at [617, 632] on div "Unsure" at bounding box center [704, 629] width 213 height 14
click at [656, 658] on div at bounding box center [687, 657] width 198 height 19
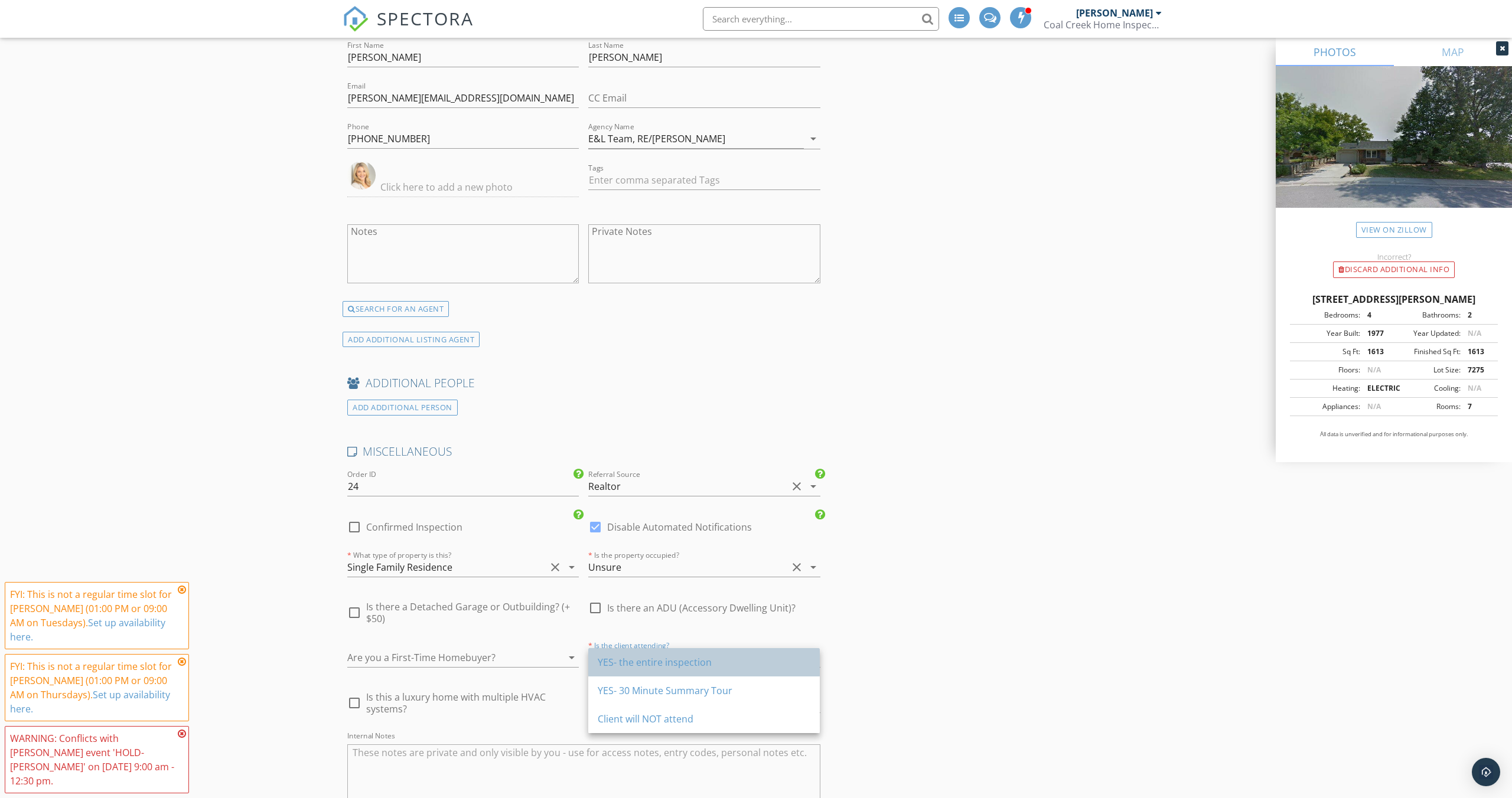
click at [656, 673] on div "YES- the entire inspection" at bounding box center [704, 662] width 213 height 28
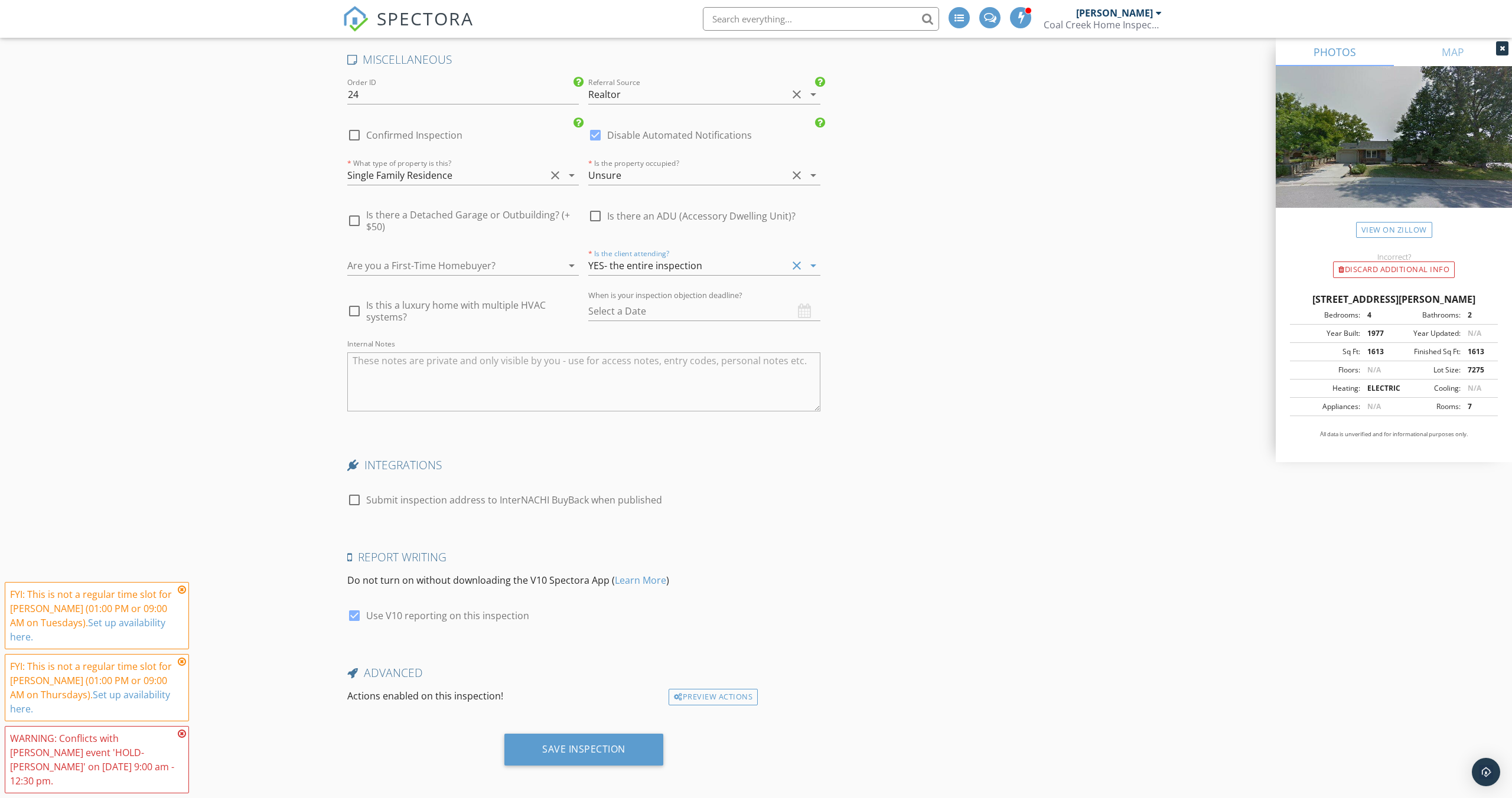
scroll to position [2839, 0]
click at [592, 751] on div "Save Inspection" at bounding box center [584, 745] width 159 height 32
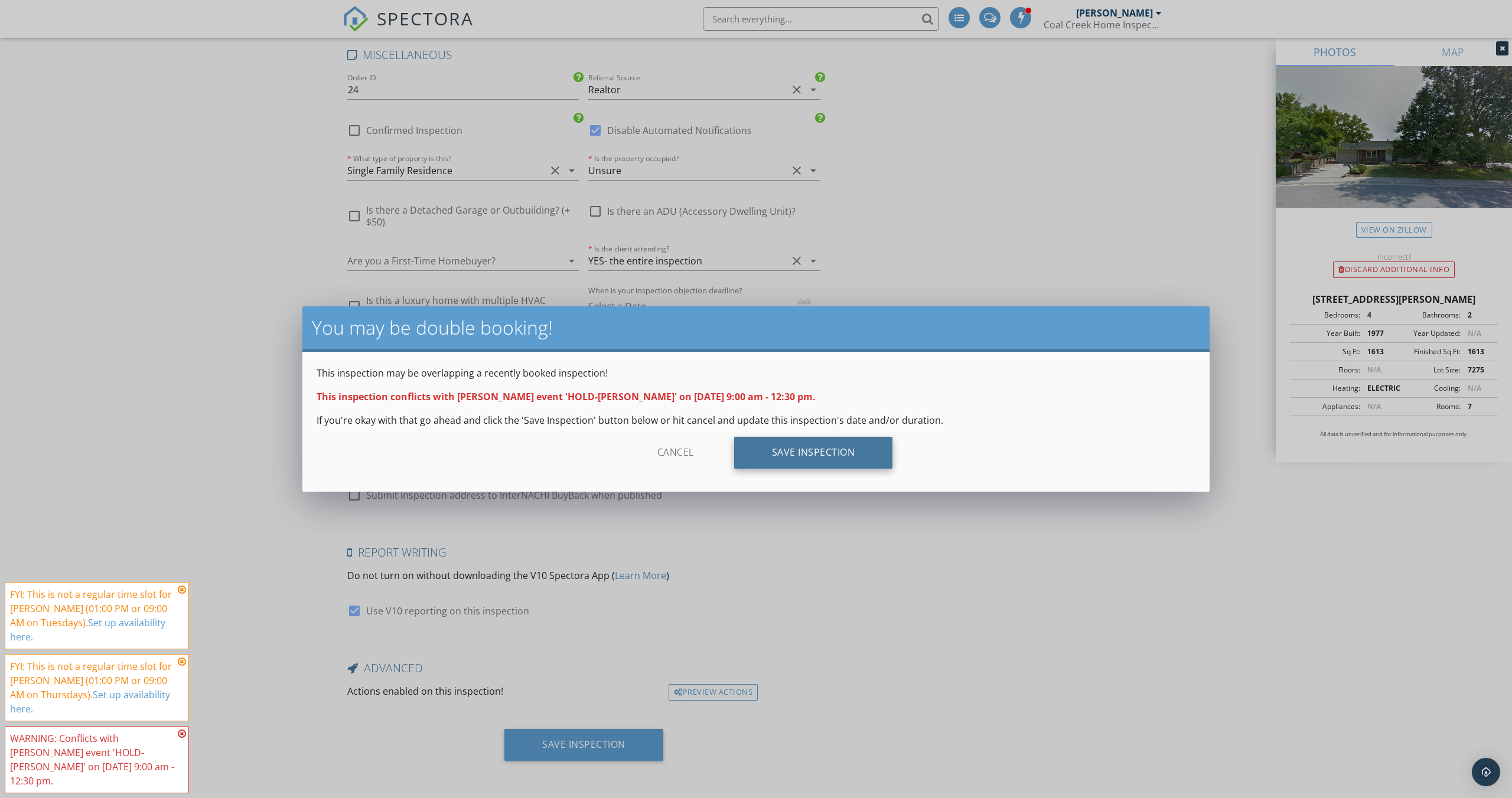
click at [803, 454] on div "Save Inspection" at bounding box center [813, 453] width 159 height 32
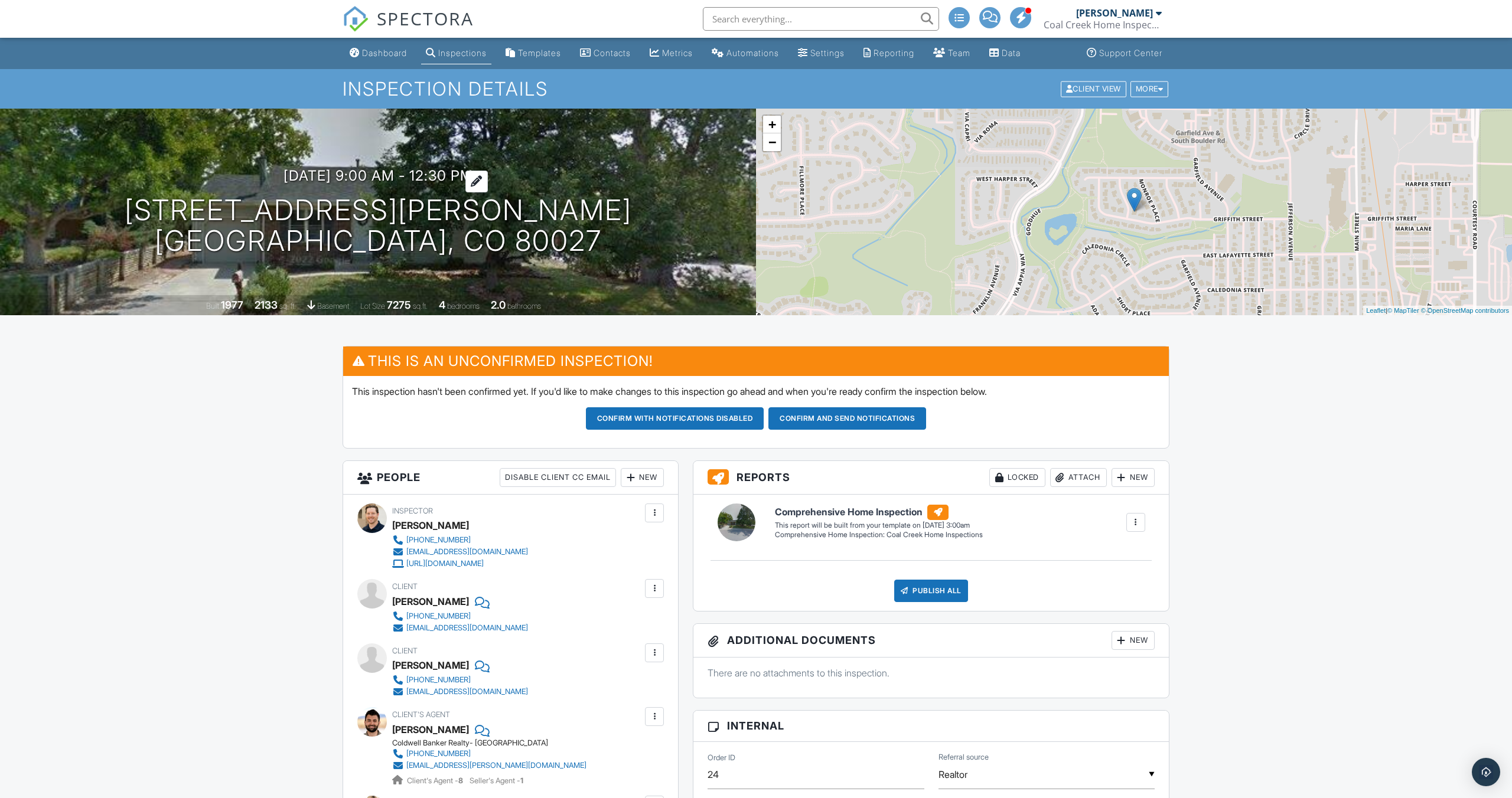
click at [440, 176] on h3 "10/02/2025 9:00 am - 12:30 pm" at bounding box center [378, 175] width 189 height 16
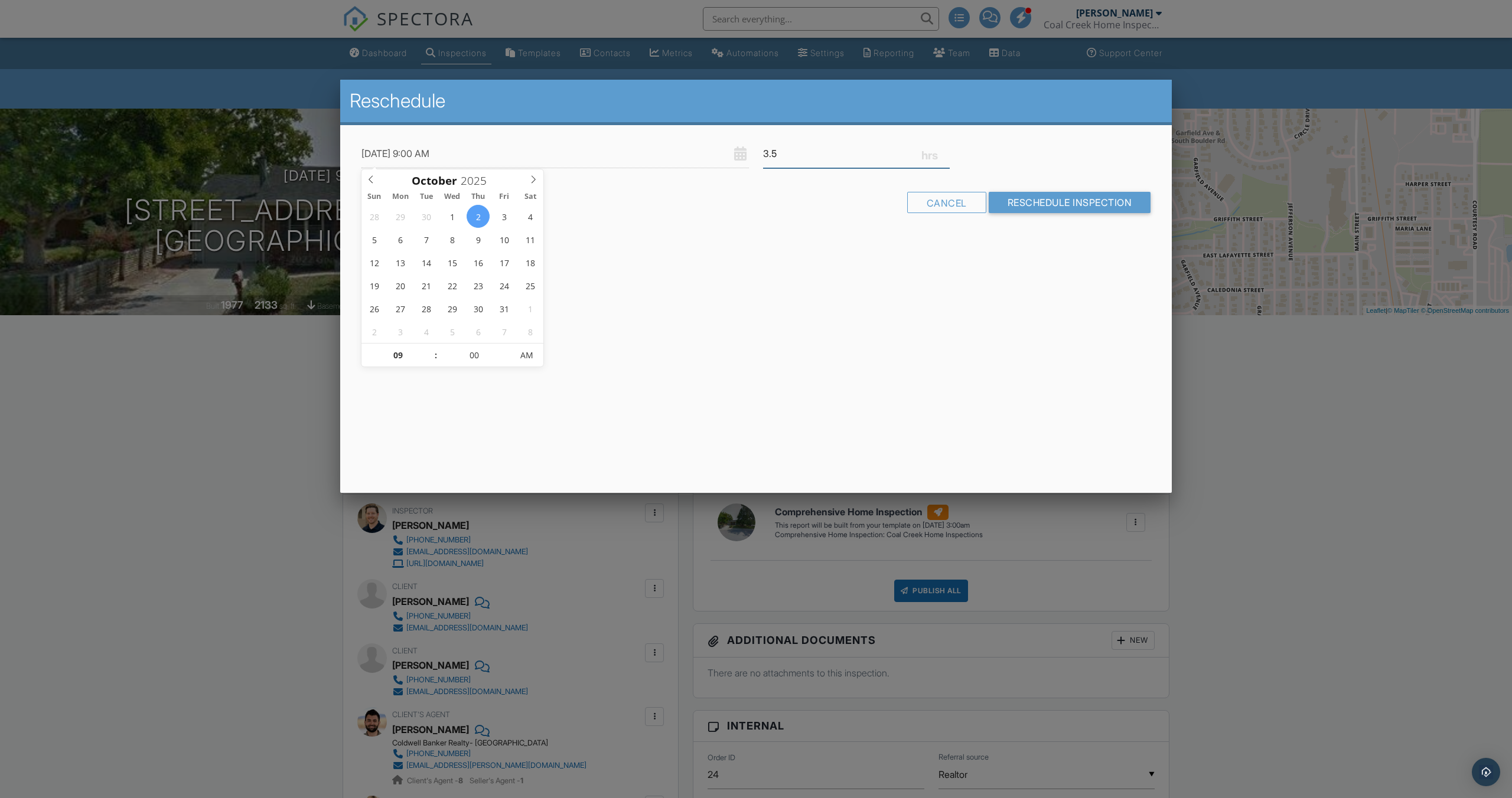
click at [832, 157] on input "3.5" at bounding box center [856, 154] width 187 height 29
type input "4"
click at [1089, 203] on input "Reschedule Inspection" at bounding box center [1069, 202] width 162 height 21
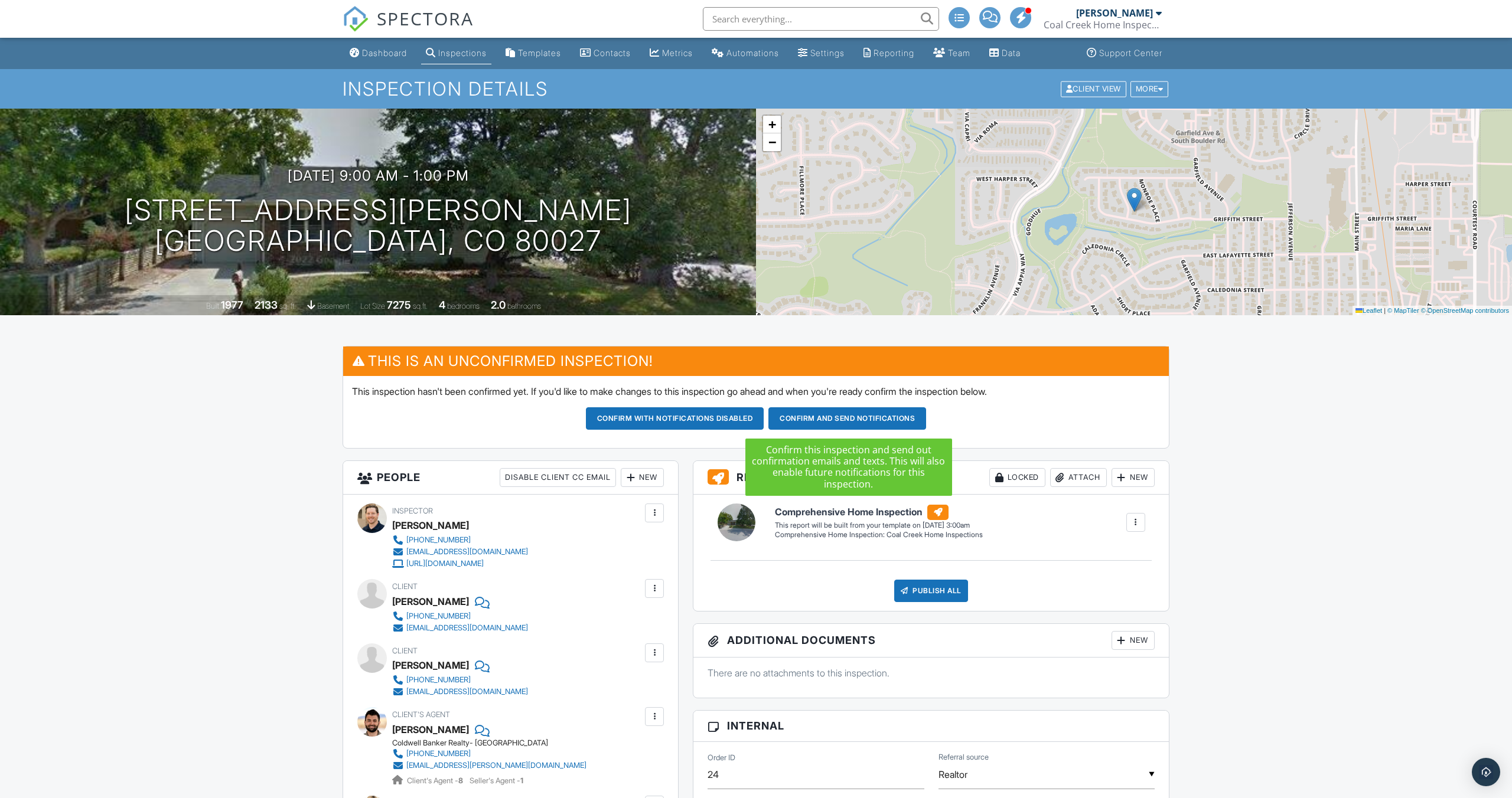
click at [827, 420] on button "Confirm and send notifications" at bounding box center [847, 418] width 158 height 22
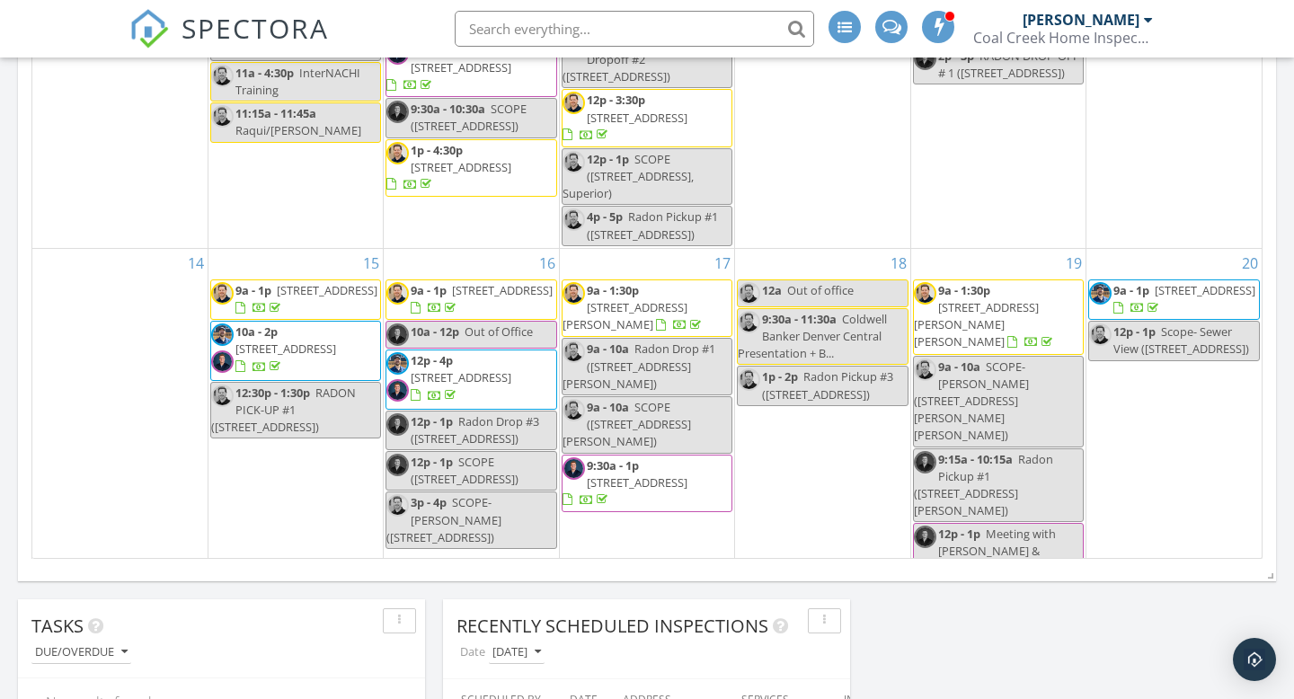
scroll to position [803, 0]
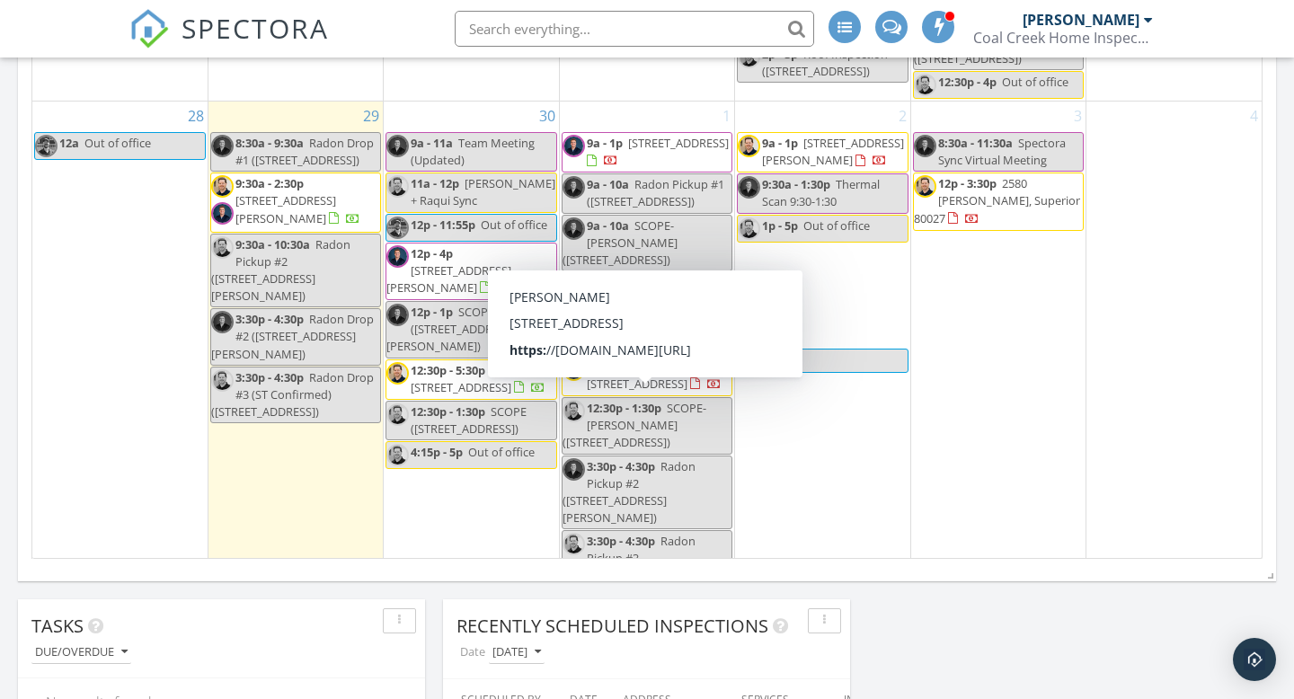
click at [448, 379] on span "18212 W 95th Pl, Arvada 80007" at bounding box center [461, 387] width 101 height 16
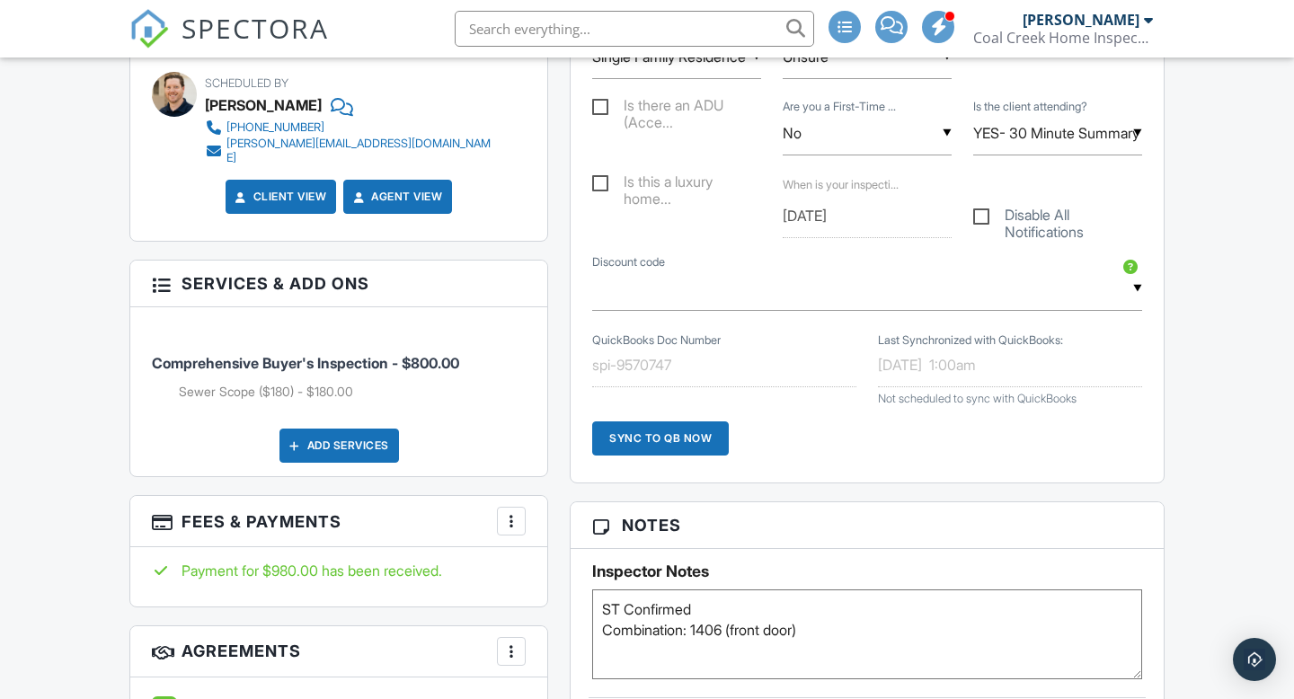
scroll to position [1056, 0]
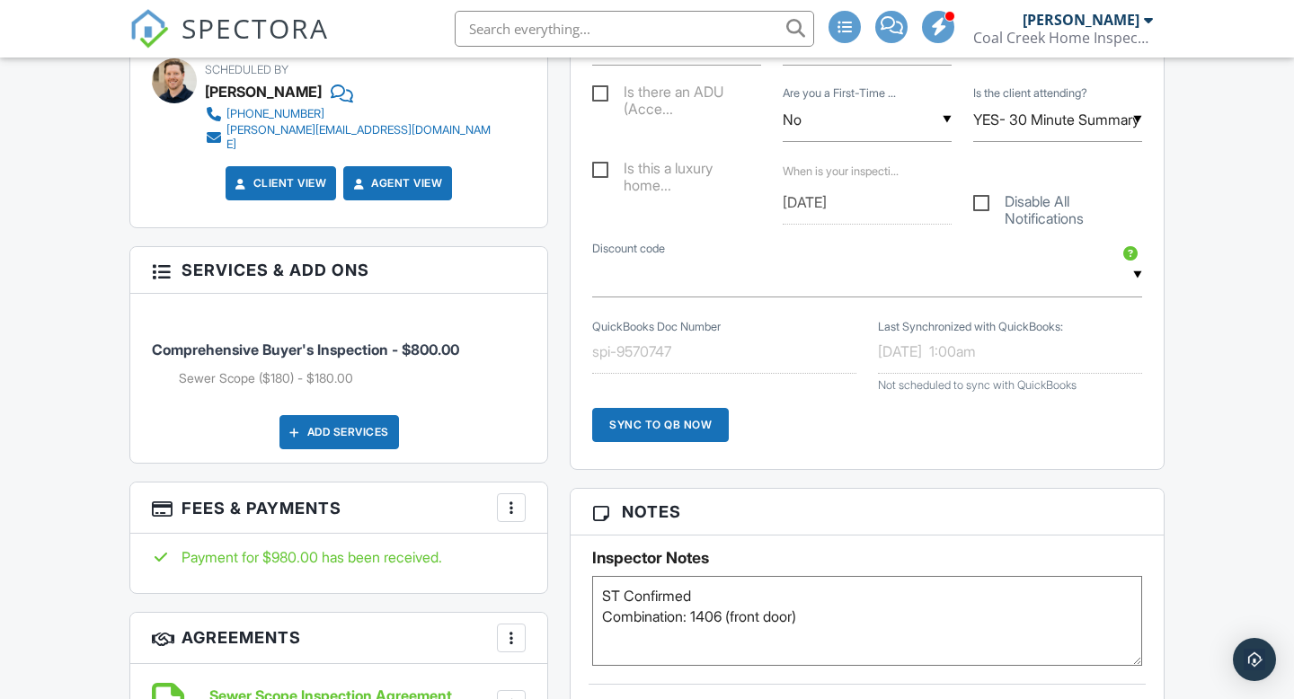
click at [362, 415] on div "Add Services" at bounding box center [340, 432] width 120 height 34
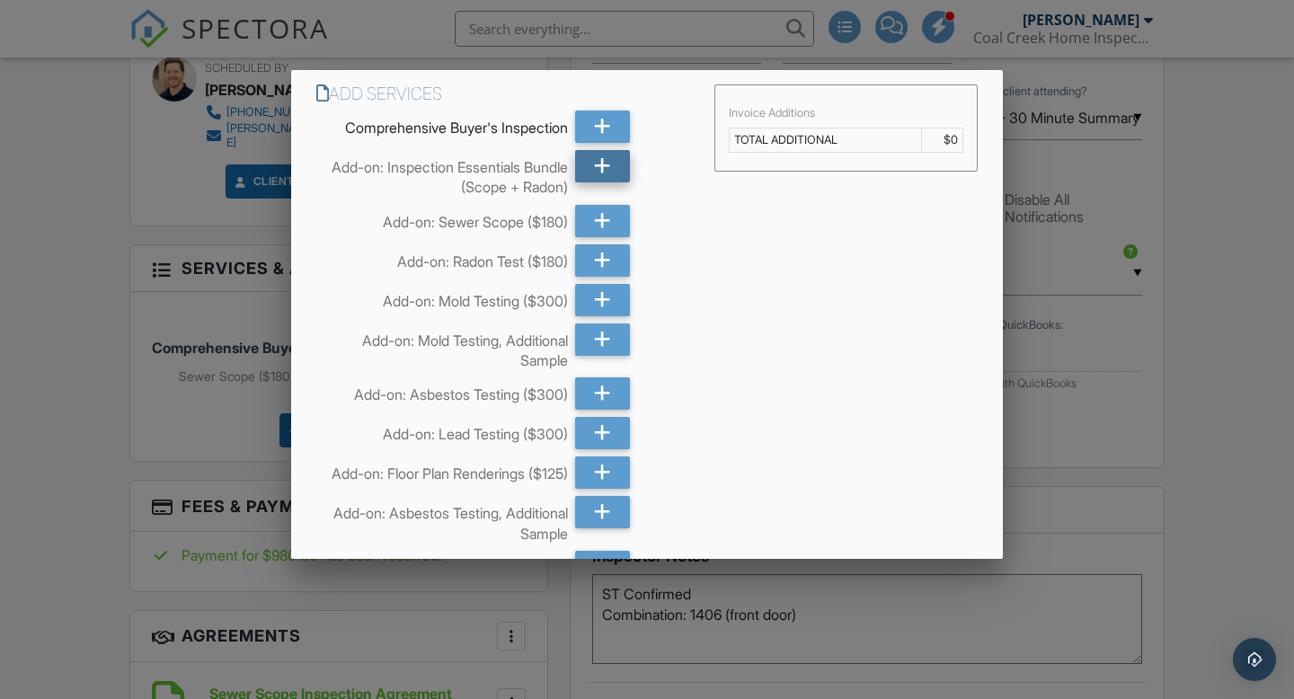
click at [612, 173] on div at bounding box center [603, 166] width 56 height 32
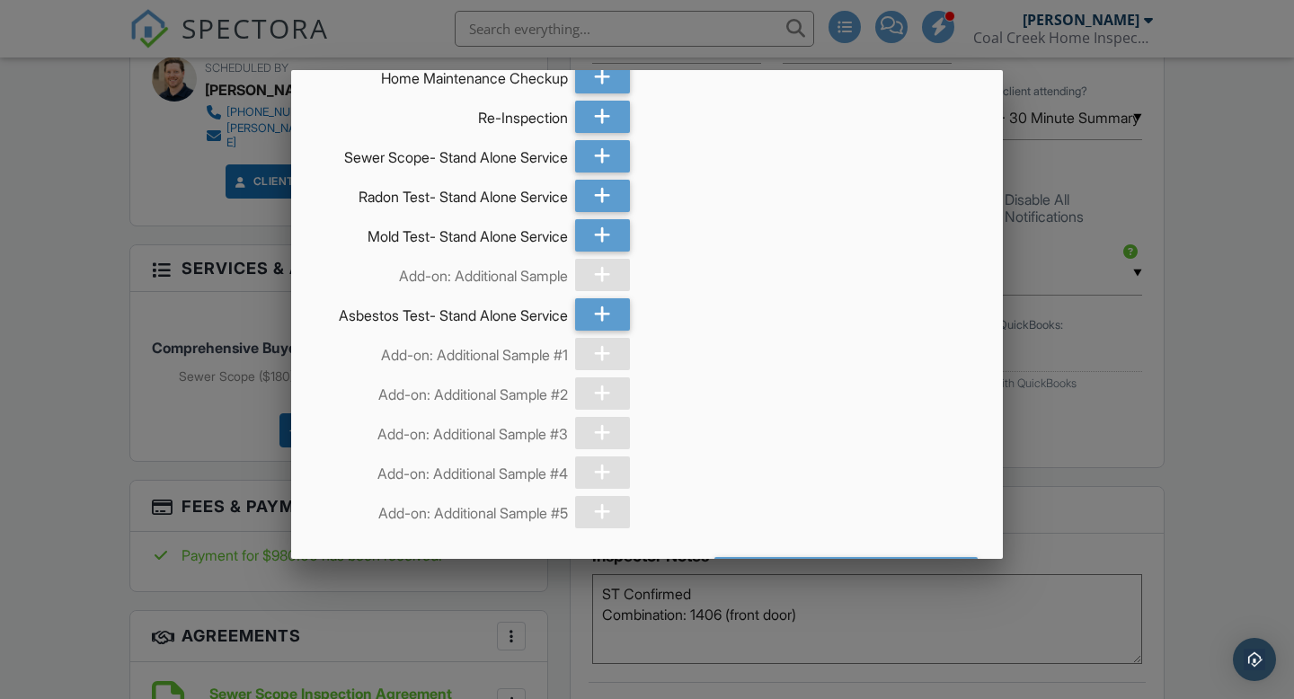
scroll to position [2453, 0]
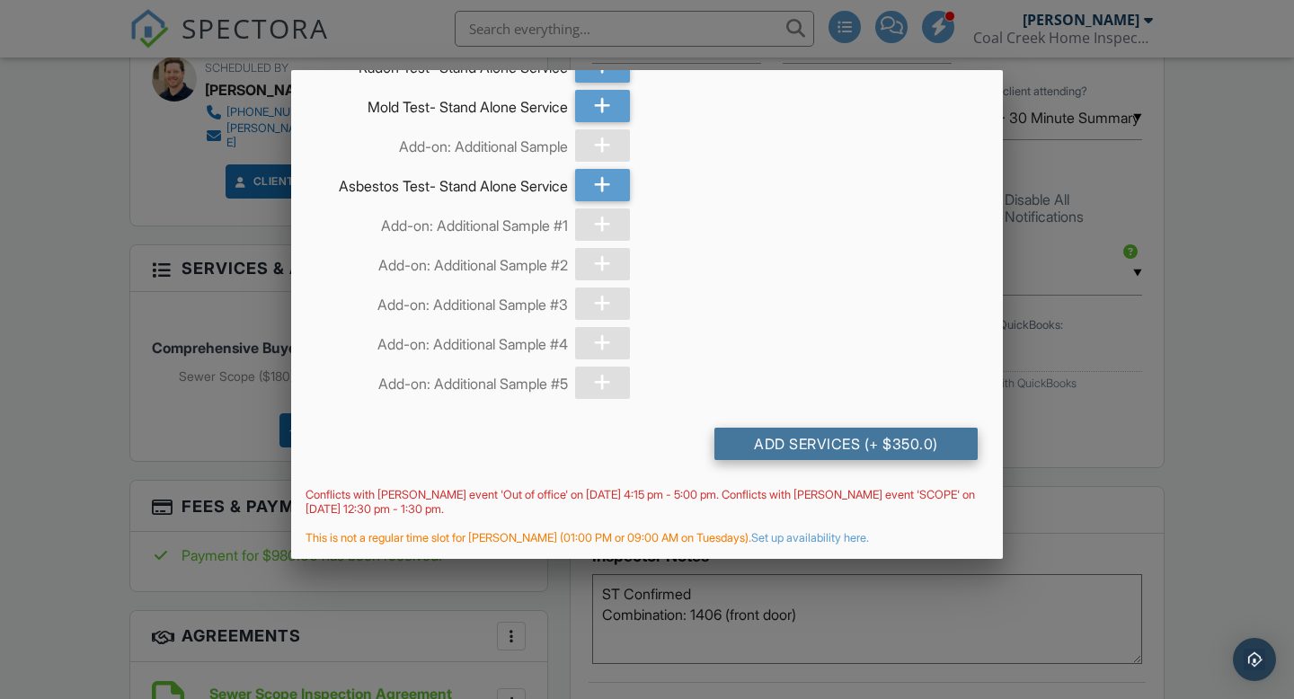
click at [821, 439] on div "Add Services (+ $350.0)" at bounding box center [845, 444] width 263 height 32
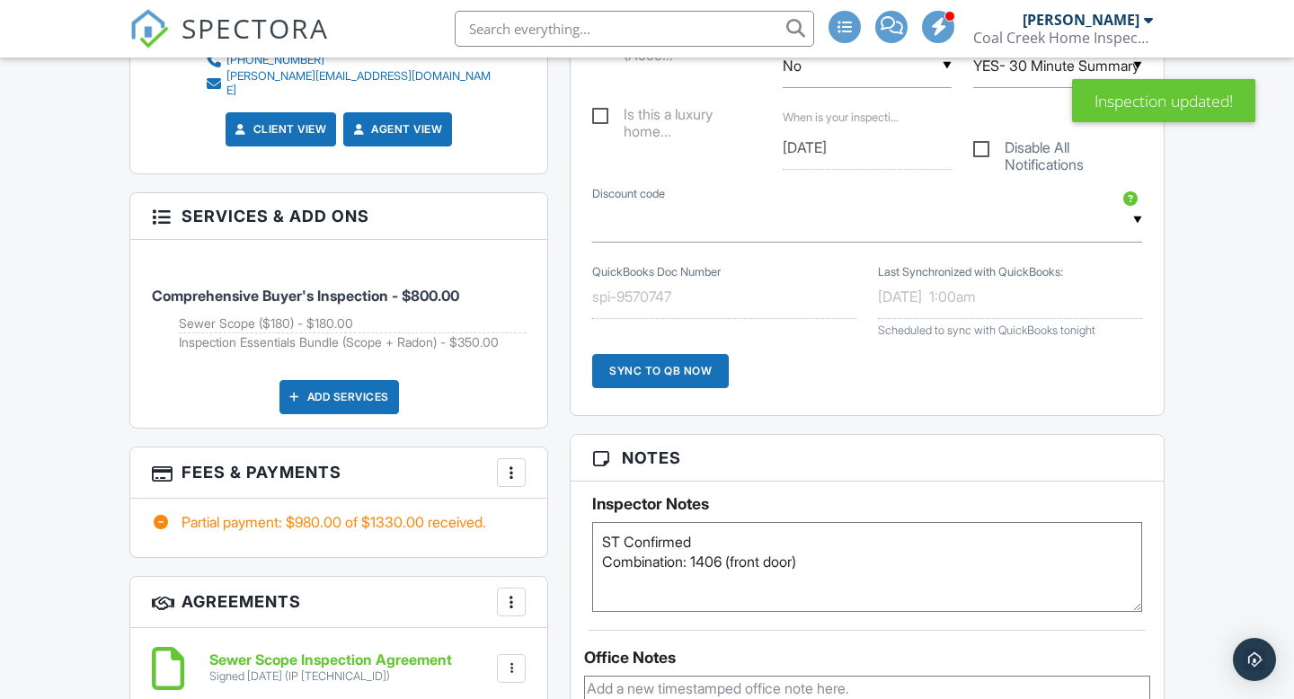
scroll to position [1300, 0]
click at [519, 457] on div "More" at bounding box center [511, 471] width 29 height 29
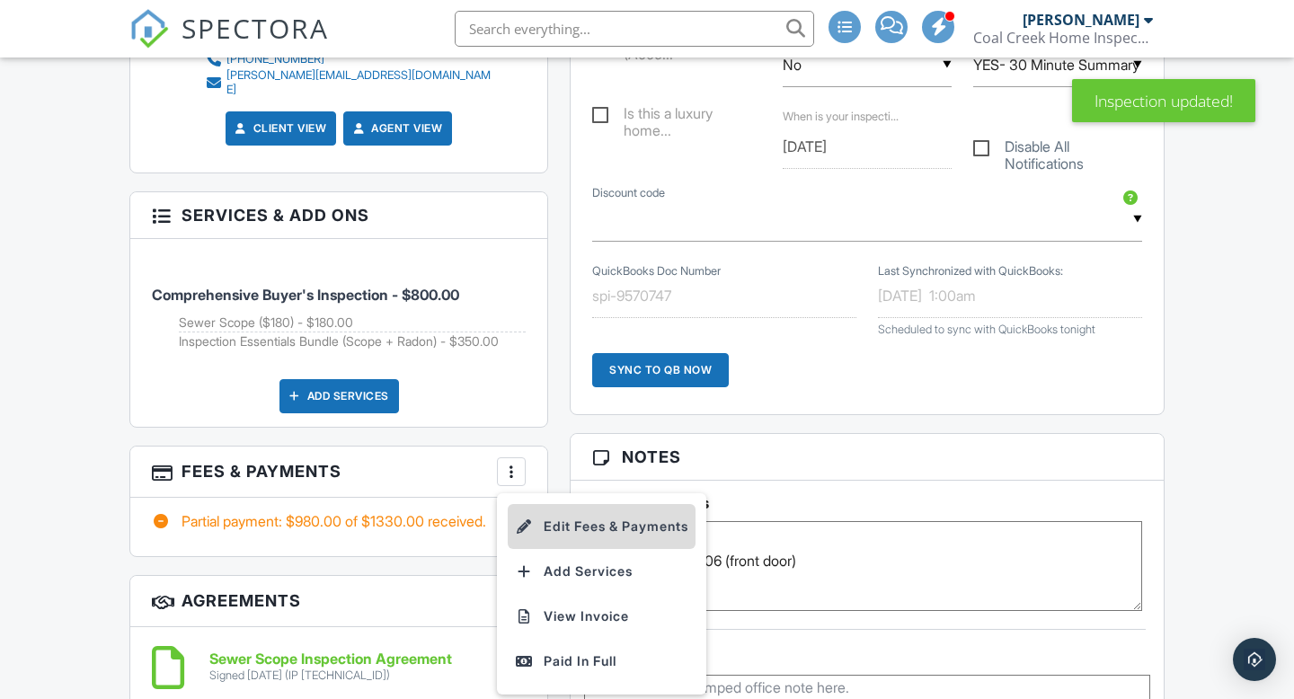
click at [604, 504] on li "Edit Fees & Payments" at bounding box center [602, 526] width 188 height 45
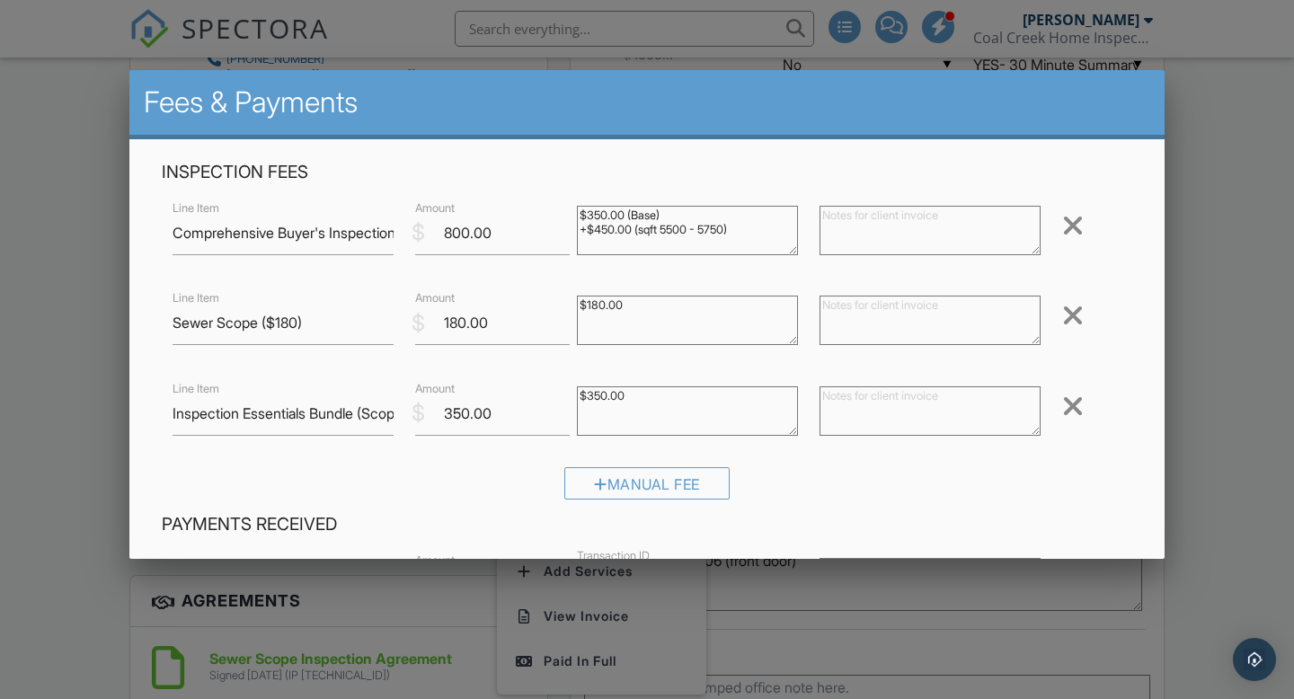
click at [1070, 317] on div at bounding box center [1073, 315] width 22 height 29
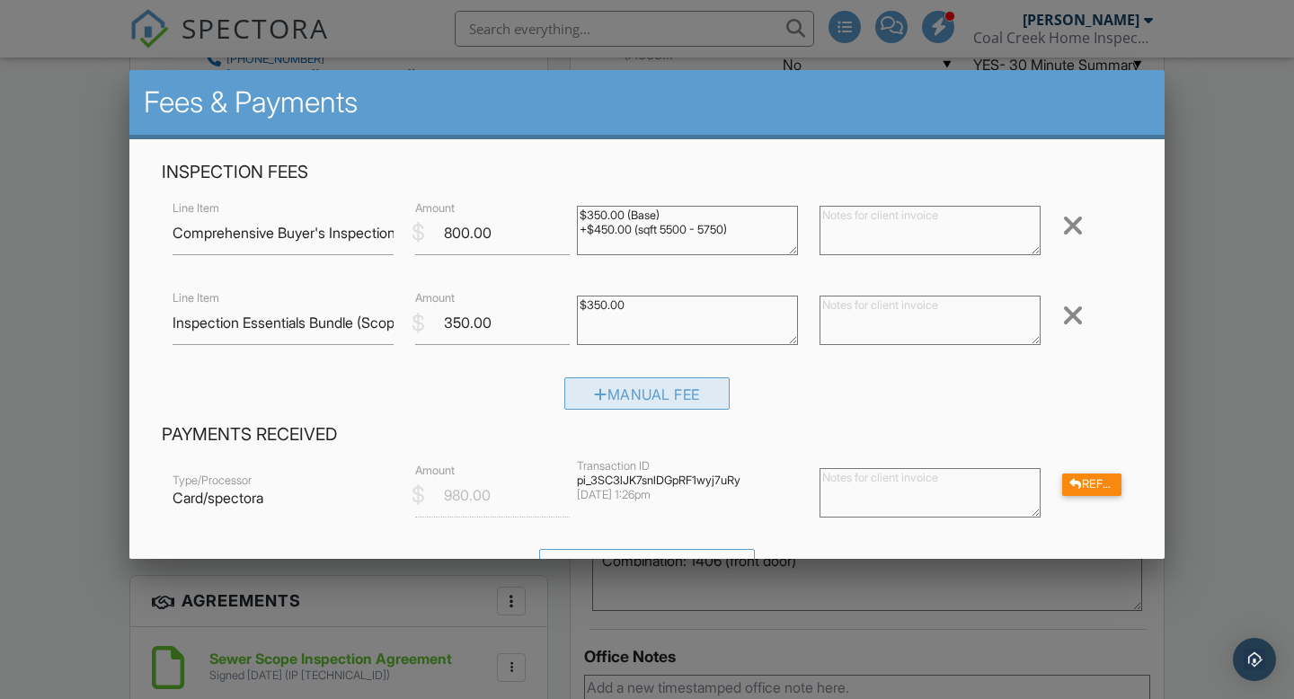
scroll to position [370, 0]
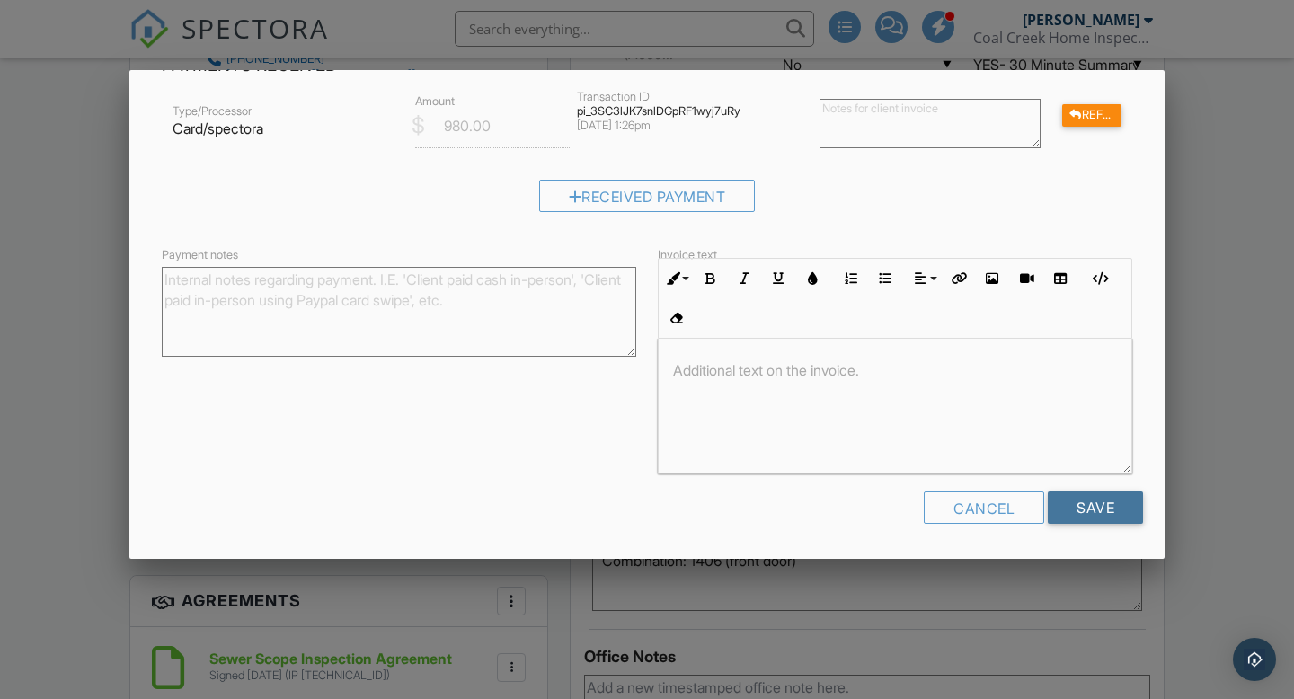
click at [1112, 512] on input "Save" at bounding box center [1095, 508] width 95 height 32
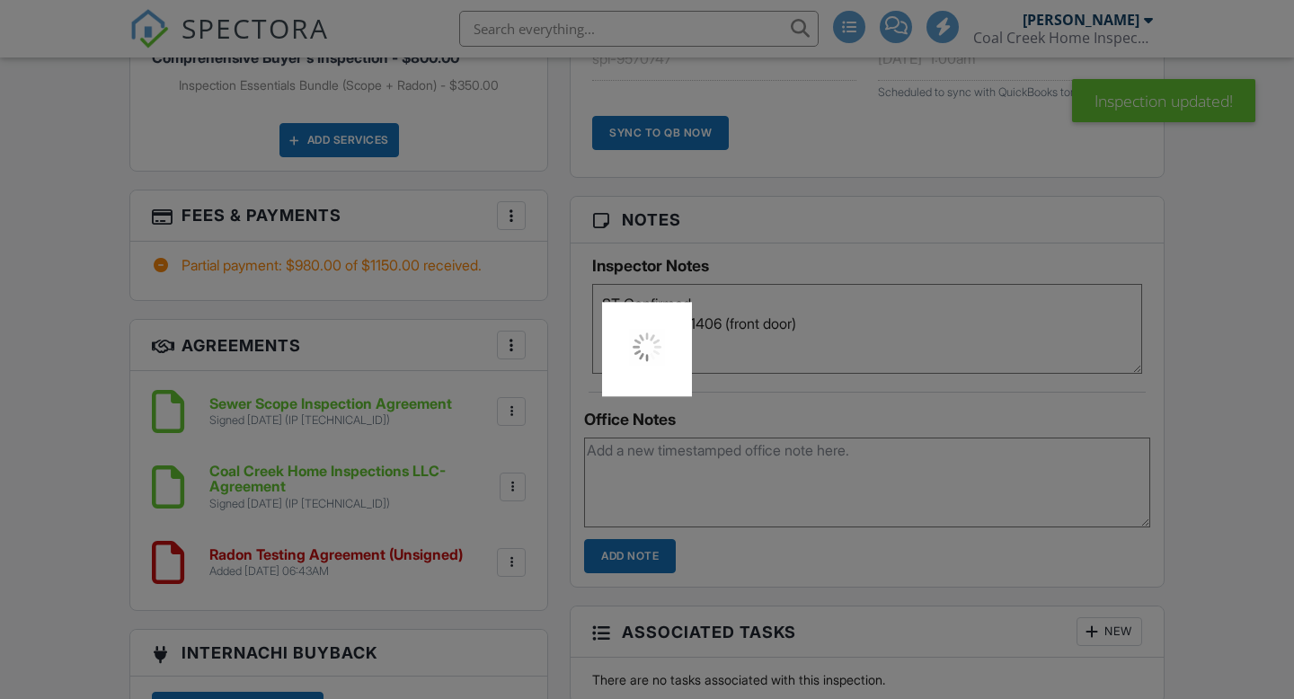
scroll to position [1556, 0]
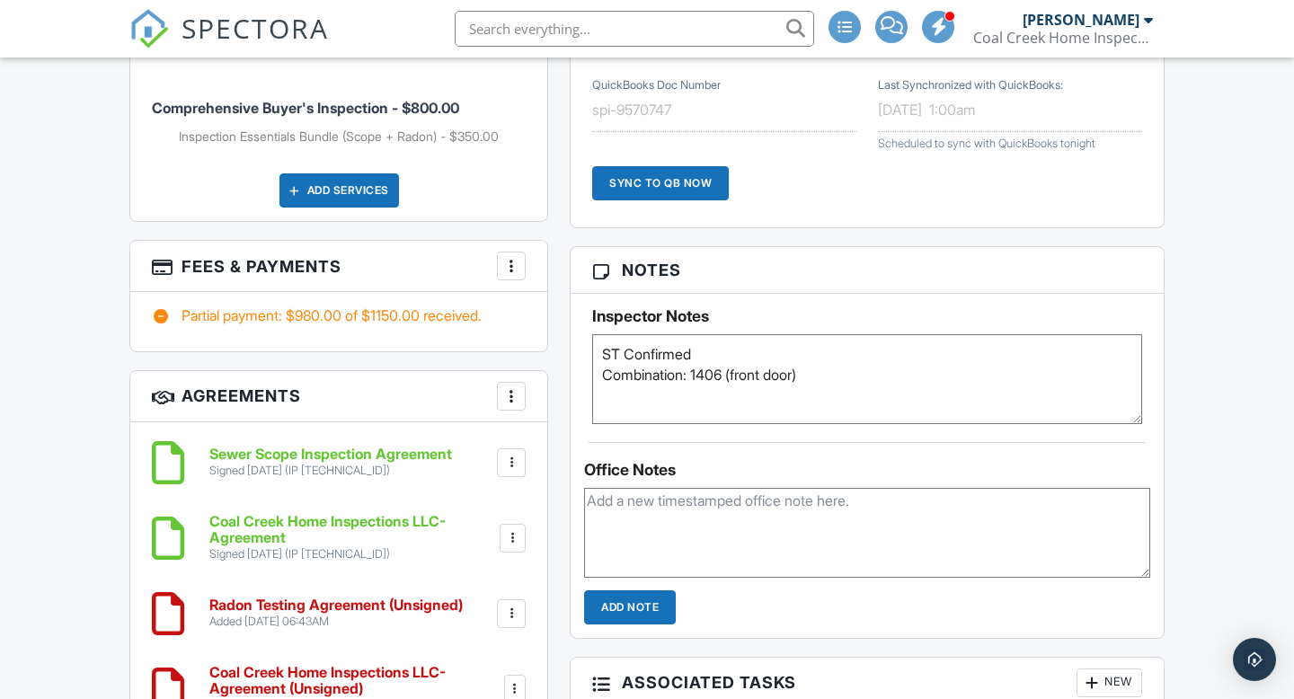
scroll to position [1300, 0]
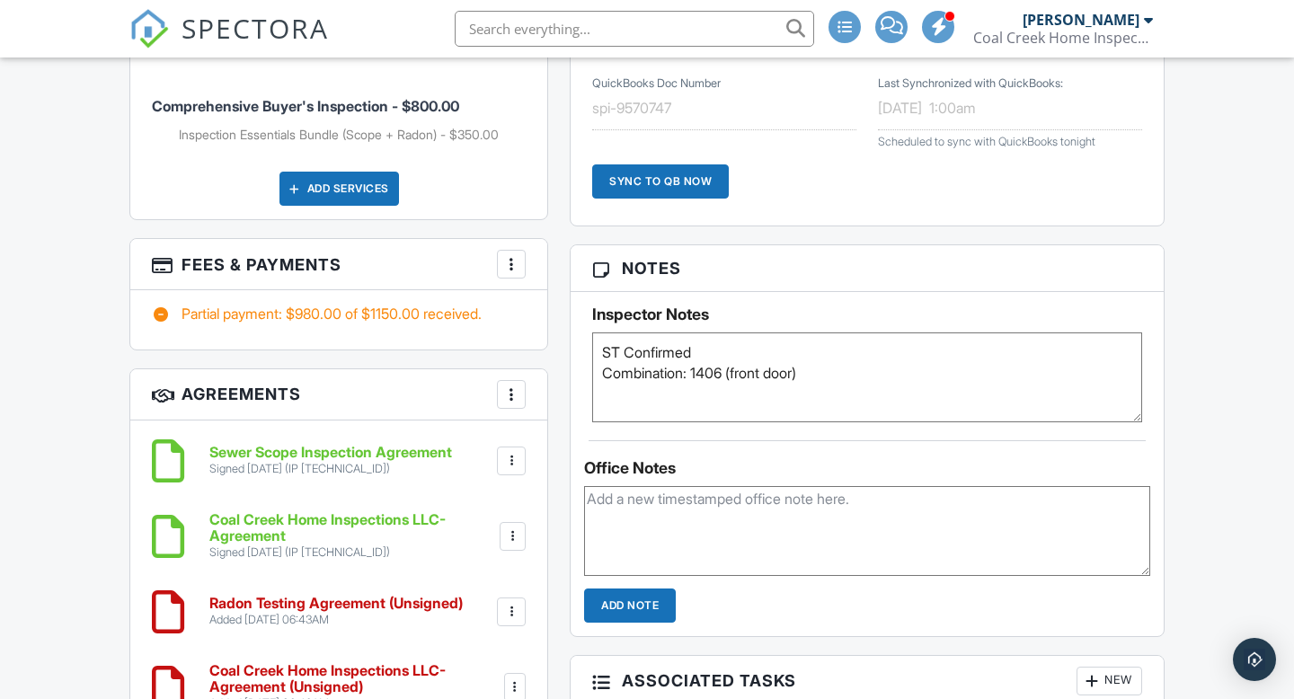
click at [689, 526] on textarea at bounding box center [867, 531] width 566 height 90
drag, startPoint x: 801, startPoint y: 502, endPoint x: 479, endPoint y: 493, distance: 321.9
click at [479, 493] on div "All emails and texts are disabled for this inspection! All emails and texts hav…" at bounding box center [647, 224] width 1057 height 1957
type textarea "Reached out to Proview to do both scope + radon"
click at [661, 615] on input "Add Note" at bounding box center [630, 606] width 92 height 34
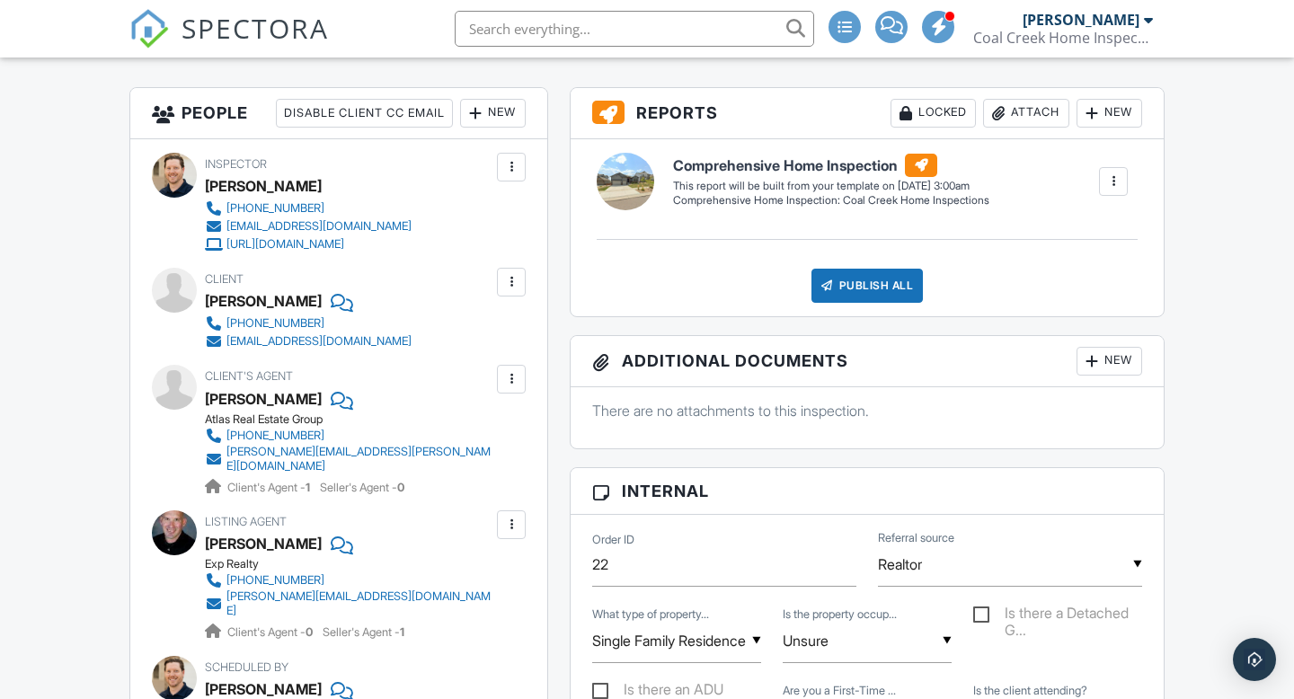
scroll to position [0, 0]
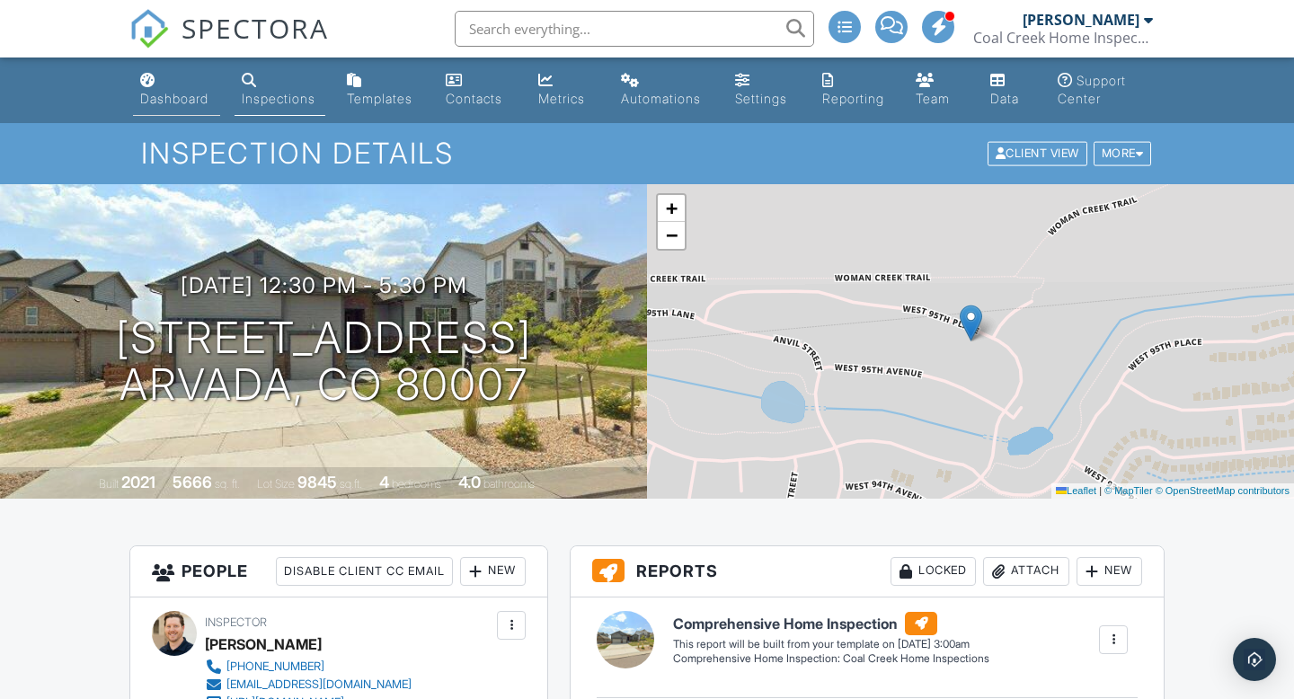
click at [155, 91] on div "Dashboard" at bounding box center [174, 98] width 68 height 15
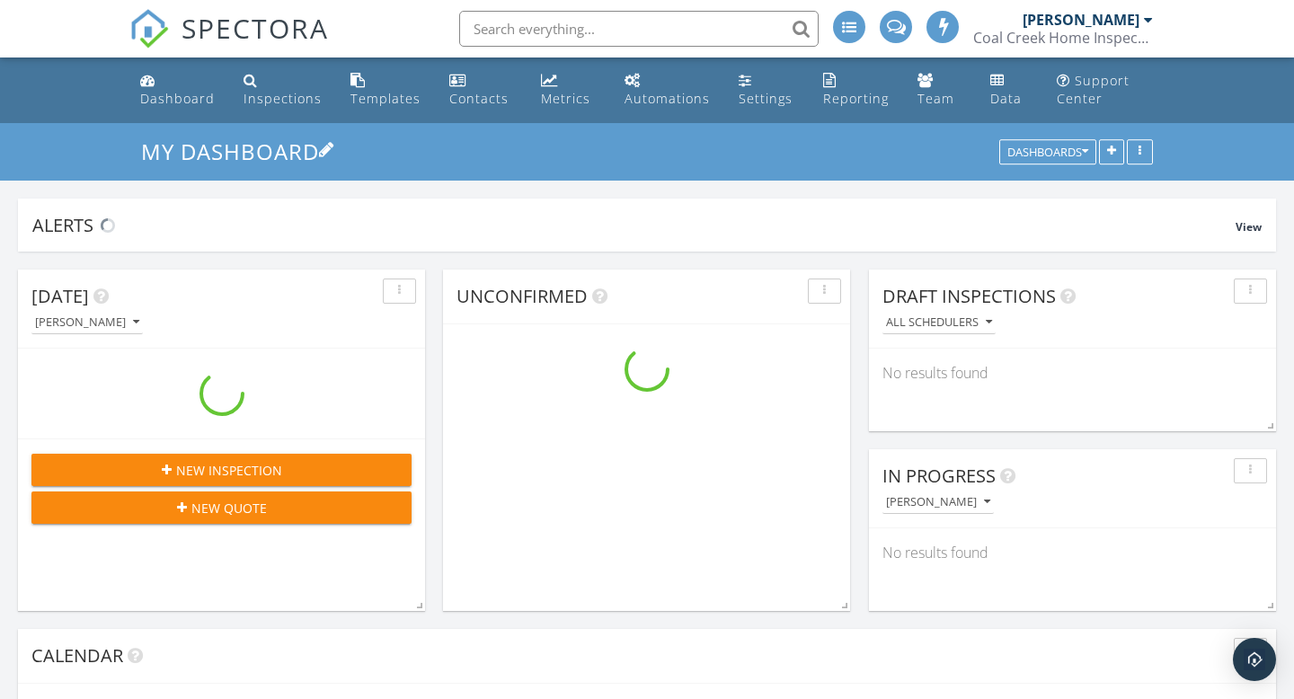
scroll to position [1906, 1295]
